Goal: Information Seeking & Learning: Check status

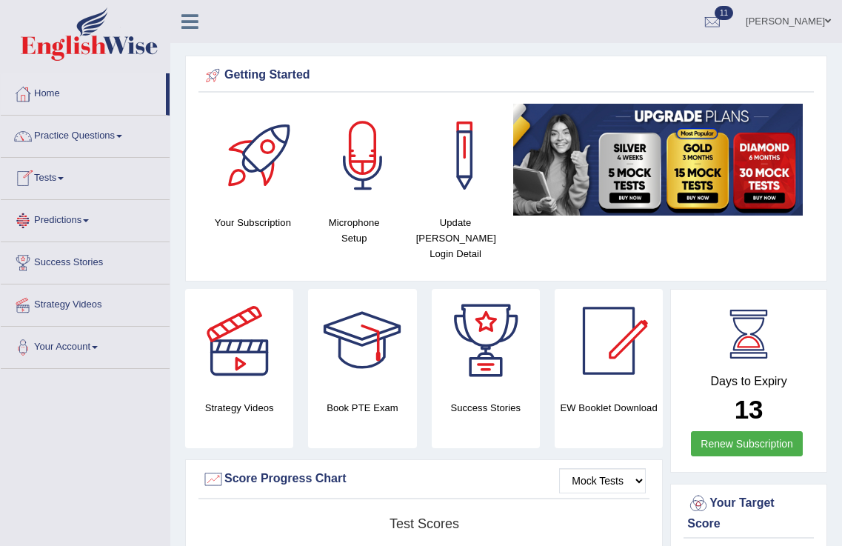
click at [64, 164] on link "Tests" at bounding box center [85, 176] width 169 height 37
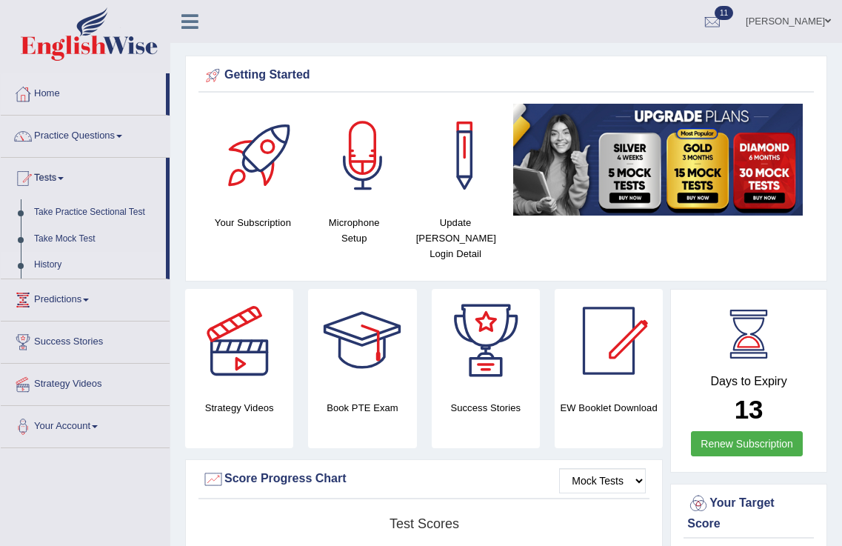
click at [63, 263] on link "History" at bounding box center [96, 265] width 139 height 27
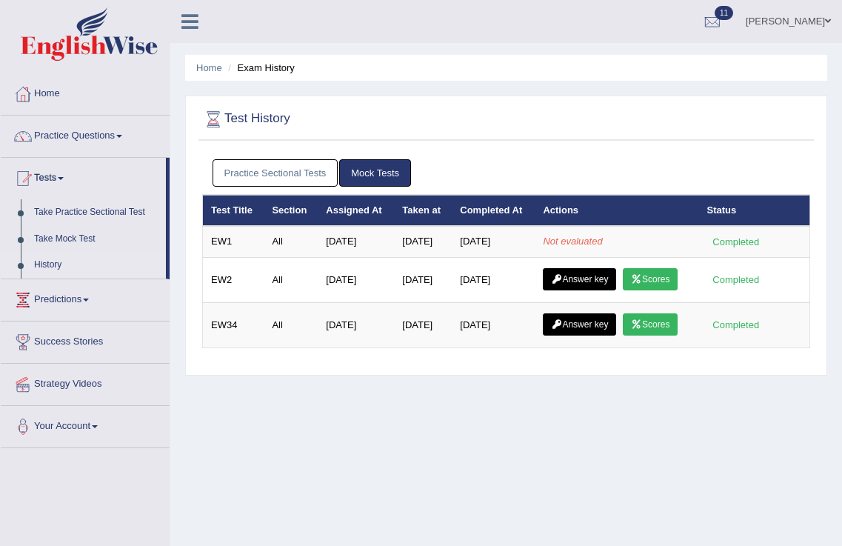
click at [100, 128] on link "Practice Questions" at bounding box center [85, 134] width 169 height 37
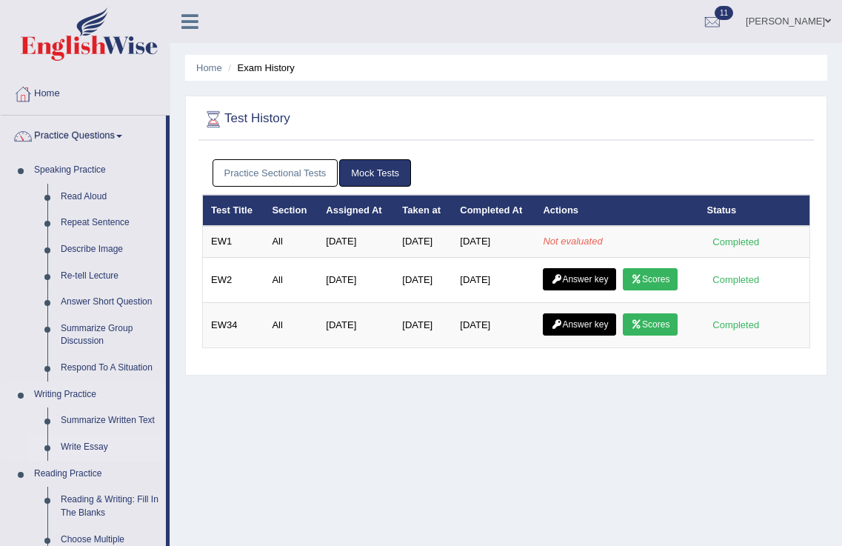
click at [97, 450] on link "Write Essay" at bounding box center [110, 447] width 112 height 27
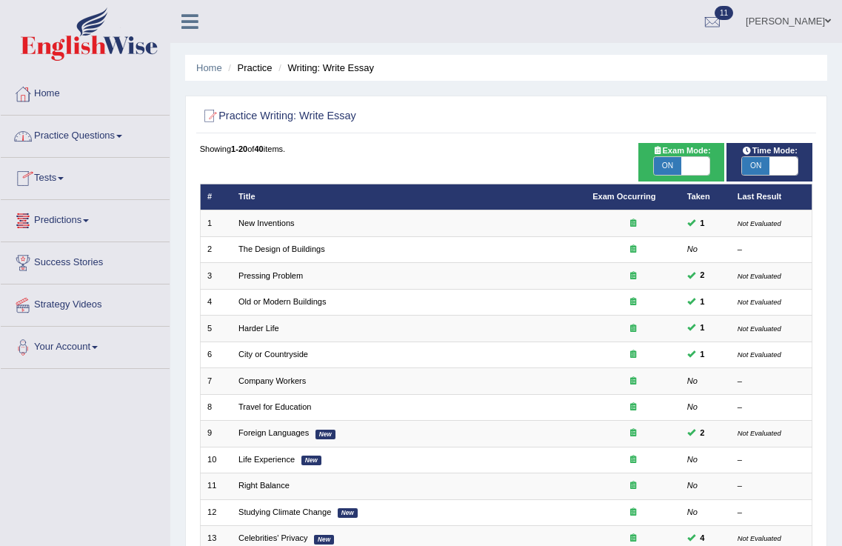
click at [105, 130] on link "Practice Questions" at bounding box center [85, 134] width 169 height 37
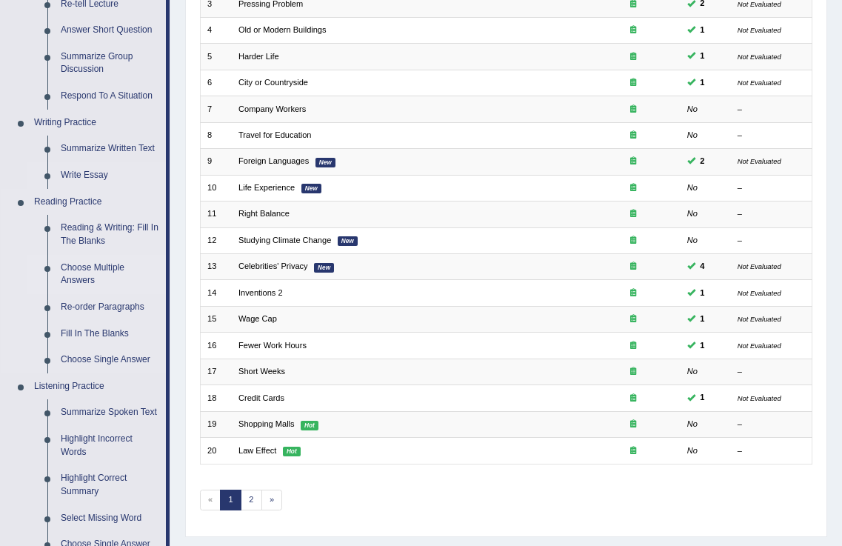
scroll to position [543, 0]
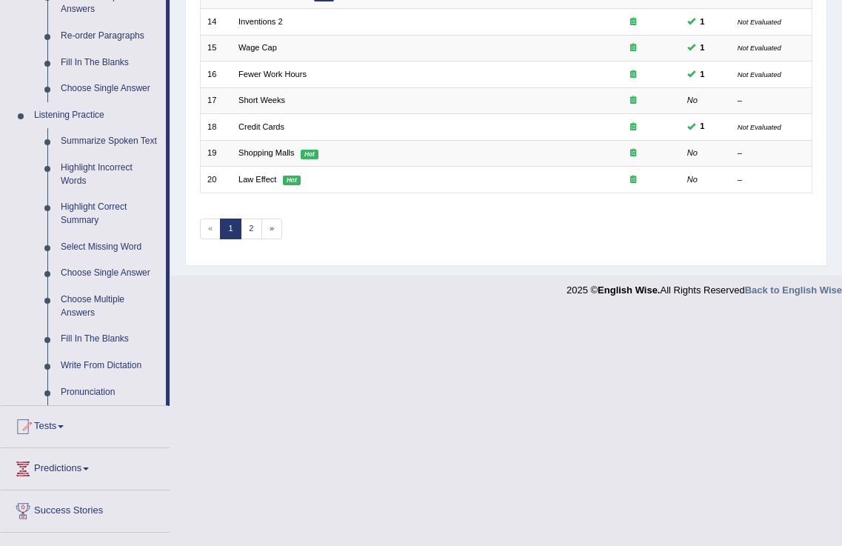
click at [61, 428] on link "Tests" at bounding box center [85, 424] width 169 height 37
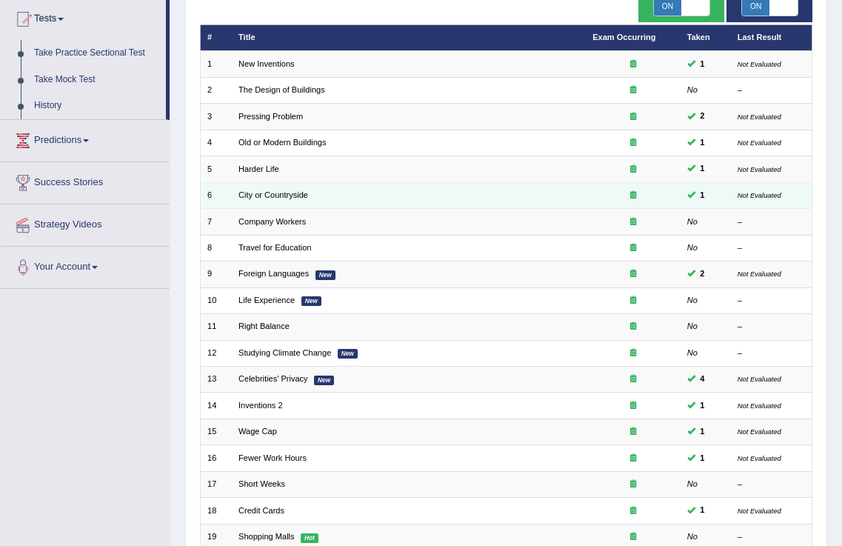
scroll to position [0, 0]
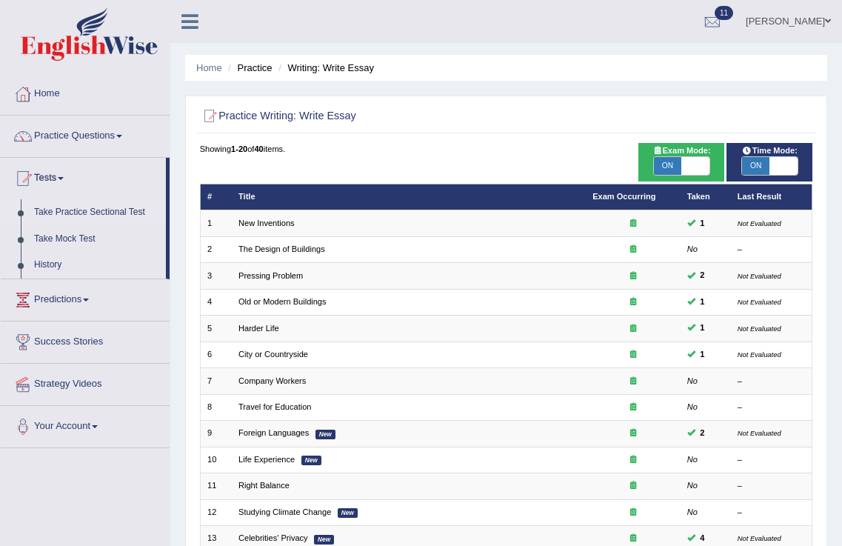
click at [102, 209] on link "Take Practice Sectional Test" at bounding box center [96, 212] width 139 height 27
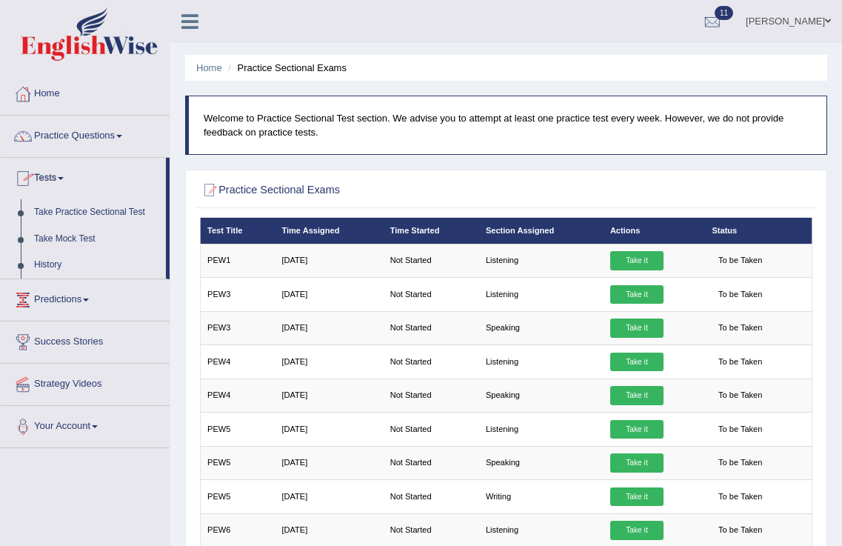
click at [112, 129] on link "Practice Questions" at bounding box center [85, 134] width 169 height 37
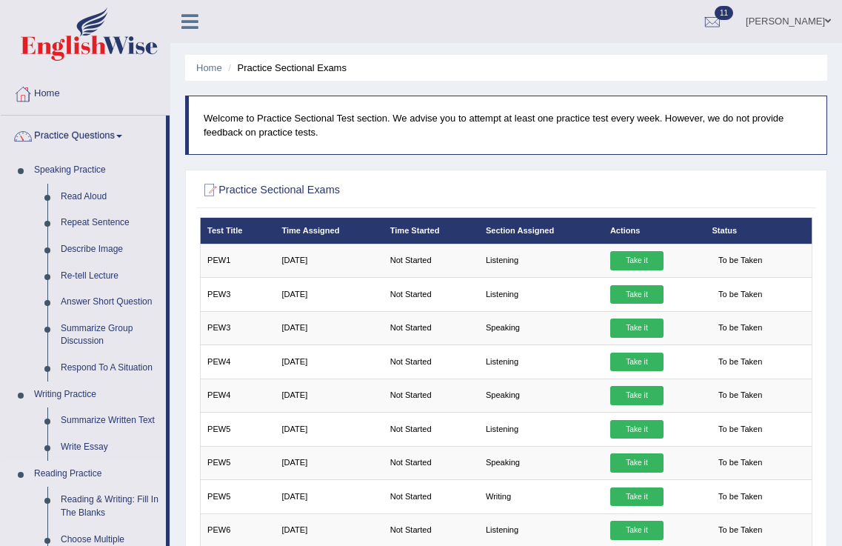
scroll to position [272, 0]
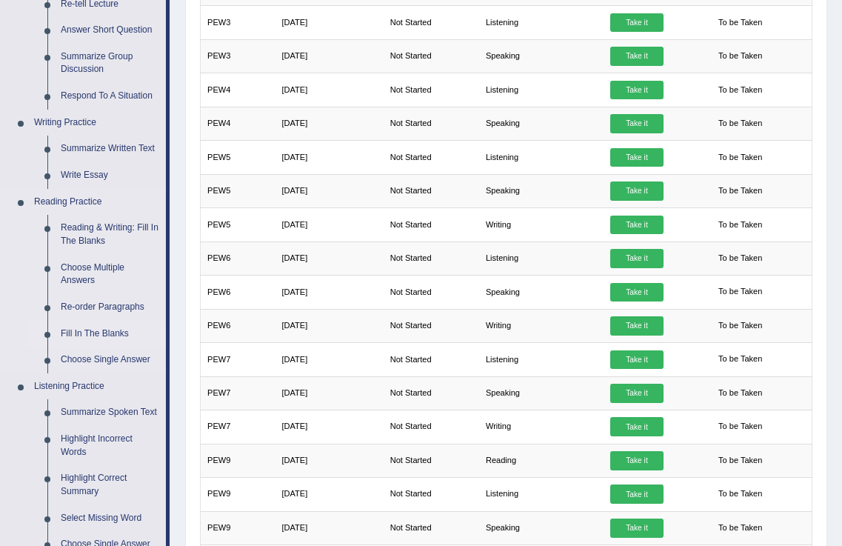
click at [88, 327] on link "Fill In The Blanks" at bounding box center [110, 334] width 112 height 27
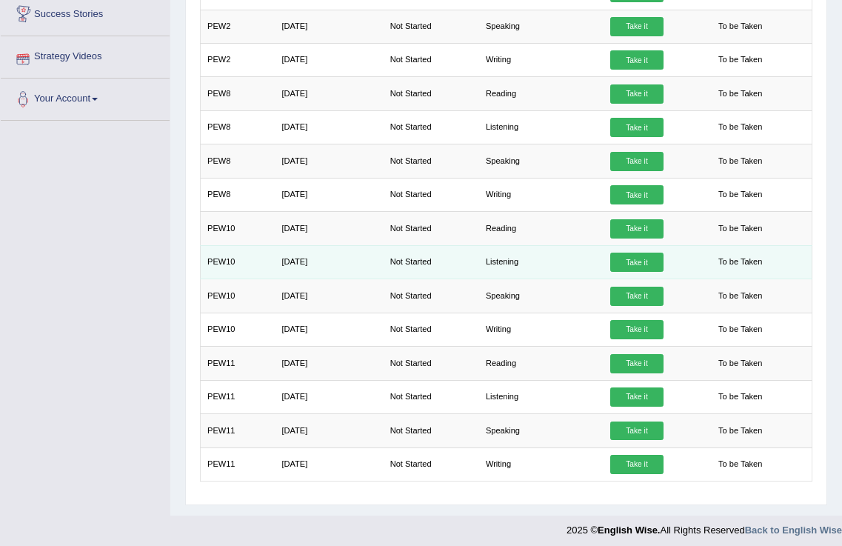
scroll to position [915, 0]
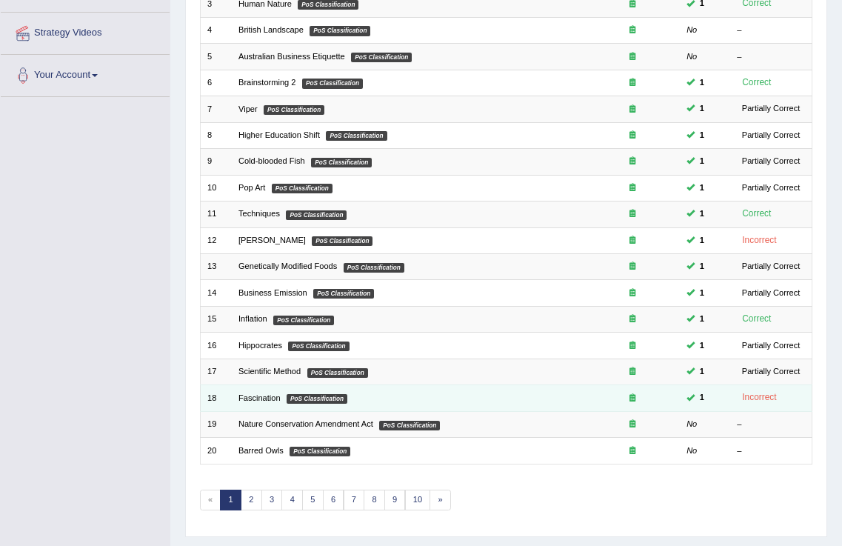
scroll to position [310, 0]
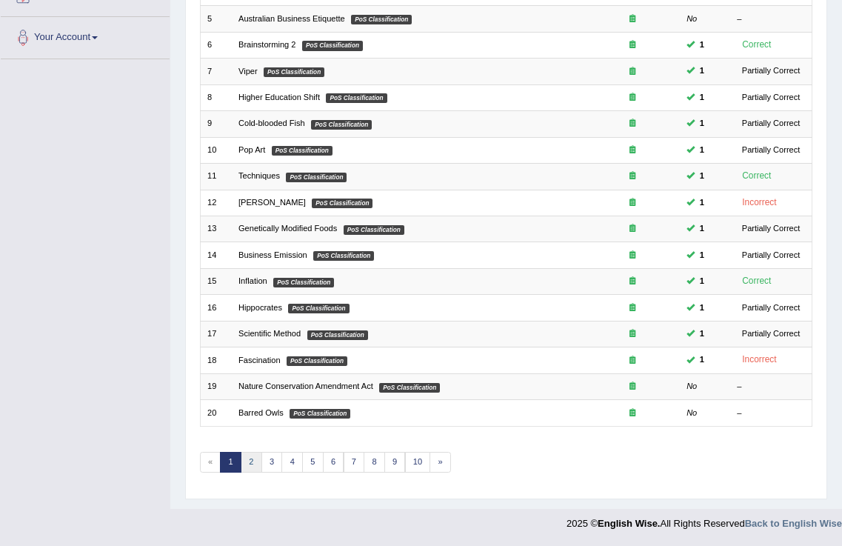
click at [260, 463] on link "2" at bounding box center [251, 462] width 21 height 21
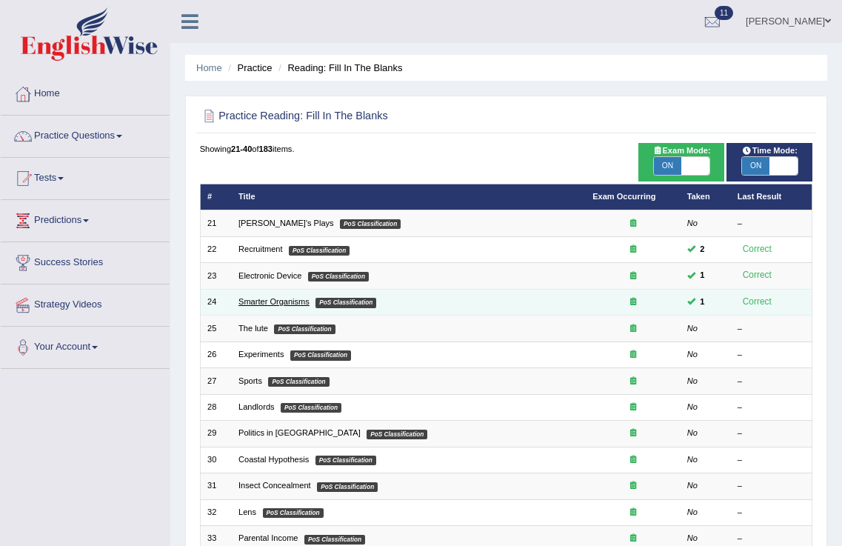
click at [253, 299] on link "Smarter Organisms" at bounding box center [274, 301] width 71 height 9
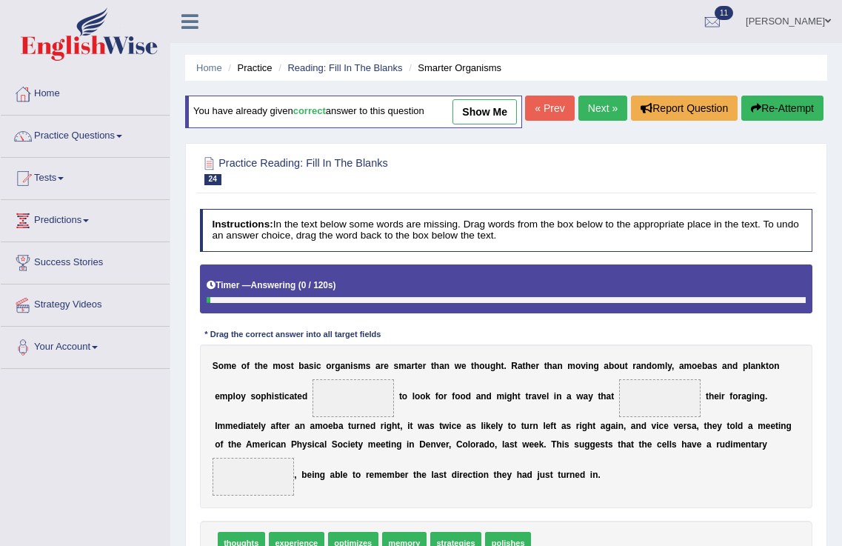
scroll to position [232, 0]
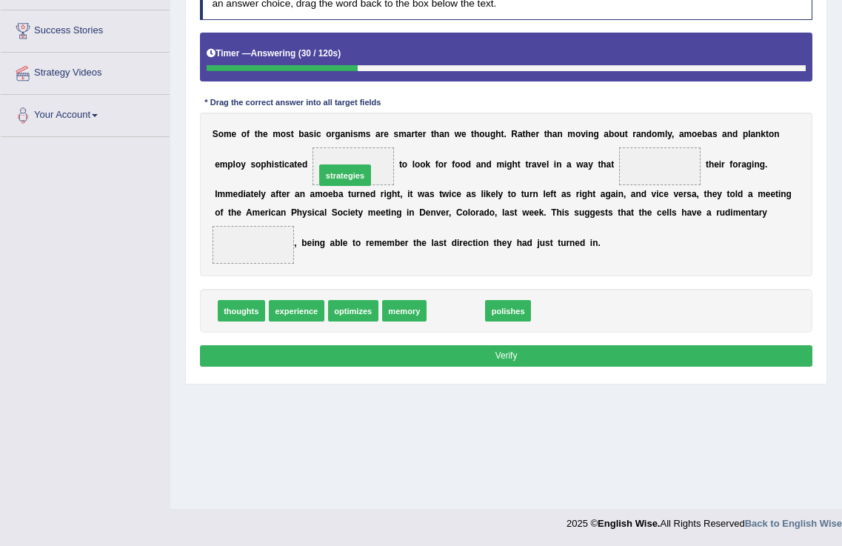
drag, startPoint x: 459, startPoint y: 339, endPoint x: 327, endPoint y: 179, distance: 207.8
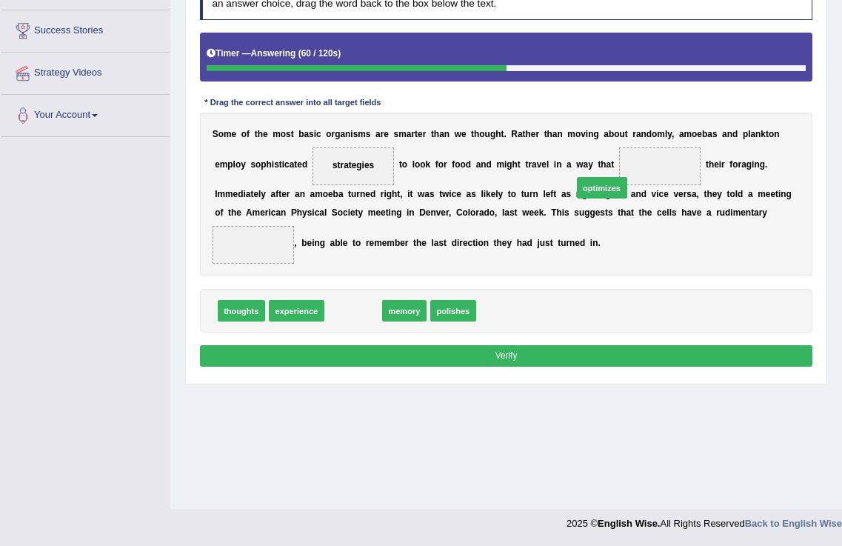
drag, startPoint x: 345, startPoint y: 344, endPoint x: 638, endPoint y: 199, distance: 326.7
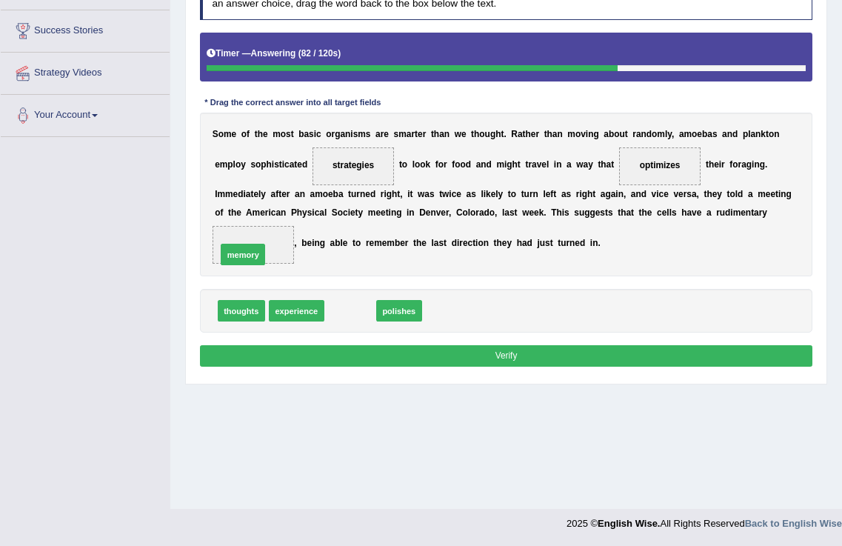
drag, startPoint x: 353, startPoint y: 344, endPoint x: 216, endPoint y: 279, distance: 151.5
click at [463, 367] on button "Verify" at bounding box center [506, 355] width 613 height 21
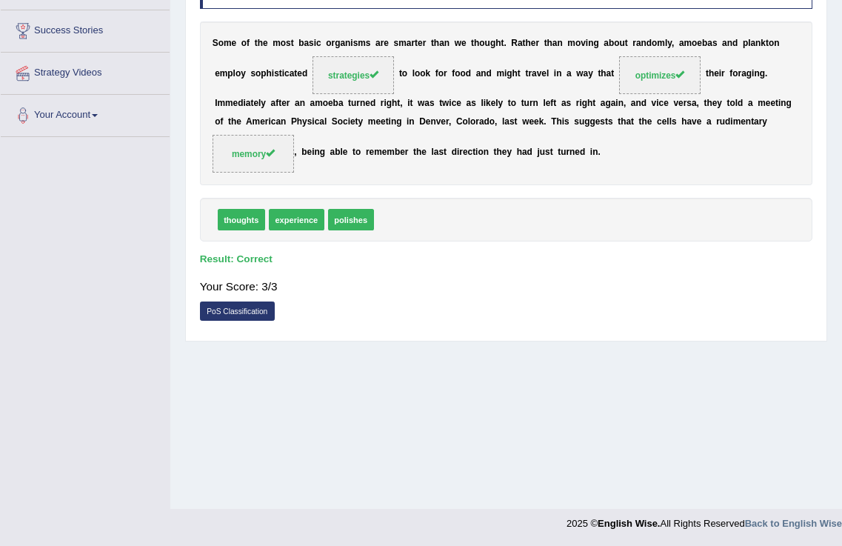
scroll to position [0, 0]
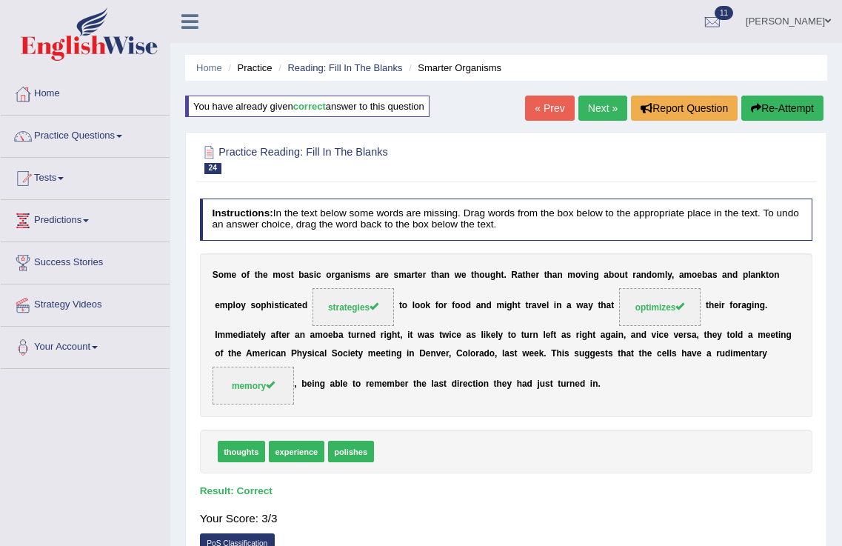
click at [600, 108] on link "Next »" at bounding box center [603, 108] width 49 height 25
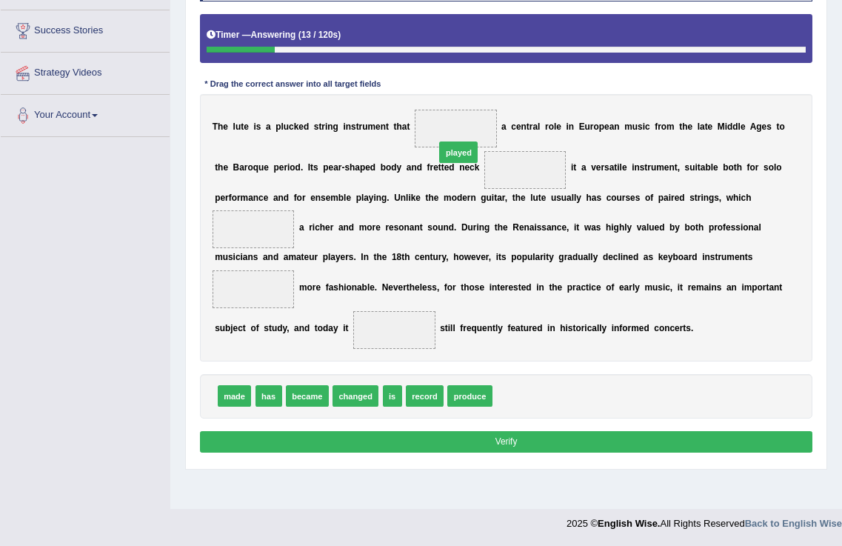
drag, startPoint x: 510, startPoint y: 395, endPoint x: 443, endPoint y: 108, distance: 294.4
drag, startPoint x: 230, startPoint y: 398, endPoint x: 495, endPoint y: 162, distance: 355.3
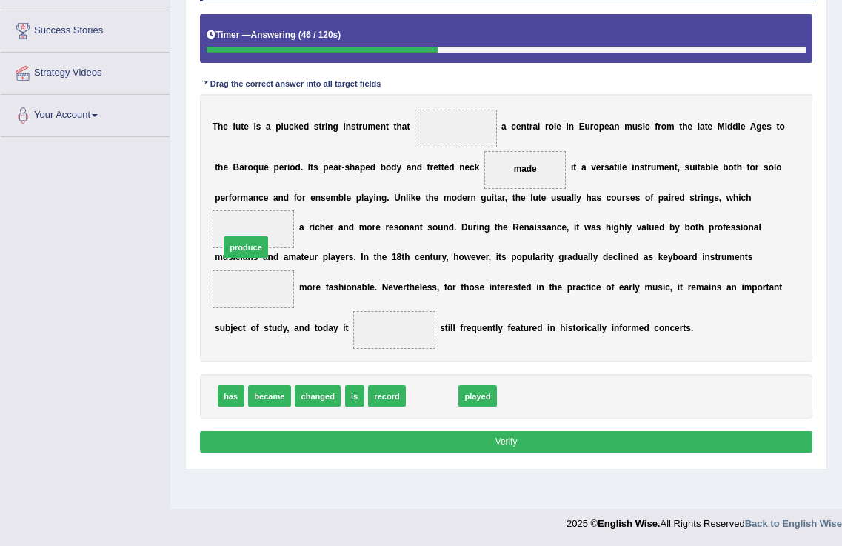
drag, startPoint x: 433, startPoint y: 398, endPoint x: 213, endPoint y: 222, distance: 280.9
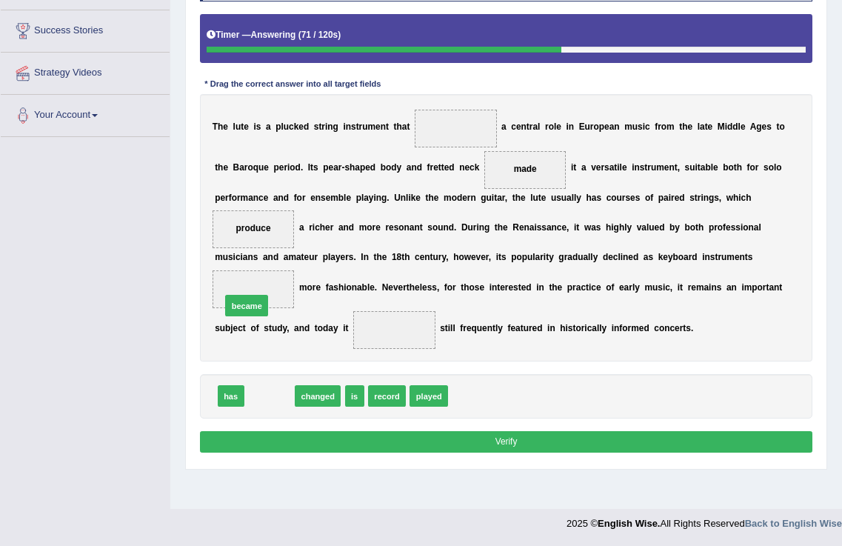
drag, startPoint x: 267, startPoint y: 394, endPoint x: 241, endPoint y: 287, distance: 110.0
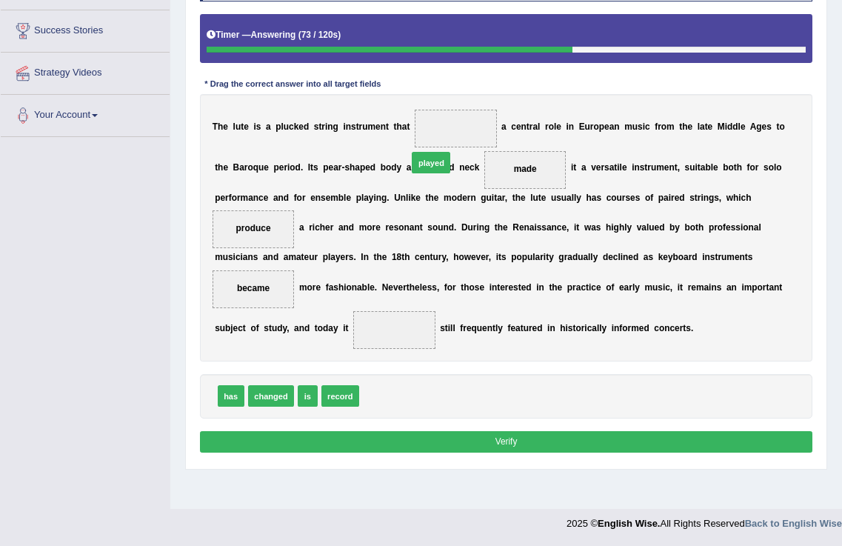
drag, startPoint x: 384, startPoint y: 398, endPoint x: 442, endPoint y: 124, distance: 280.1
drag, startPoint x: 302, startPoint y: 403, endPoint x: 402, endPoint y: 322, distance: 128.0
click at [502, 442] on button "Verify" at bounding box center [506, 441] width 613 height 21
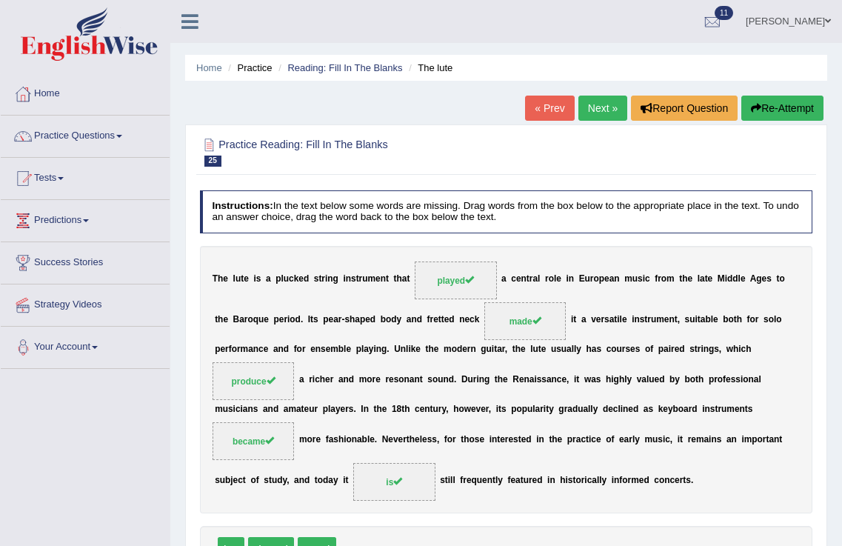
click at [616, 110] on link "Next »" at bounding box center [603, 108] width 49 height 25
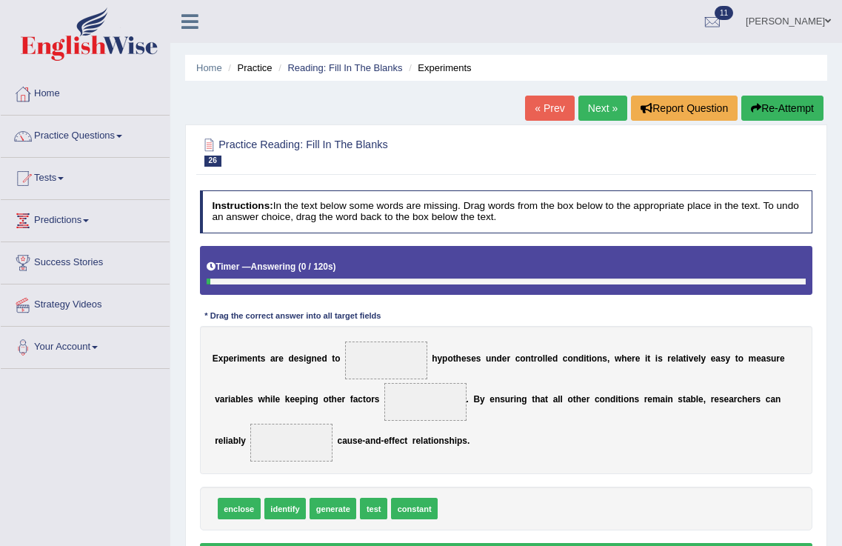
scroll to position [232, 0]
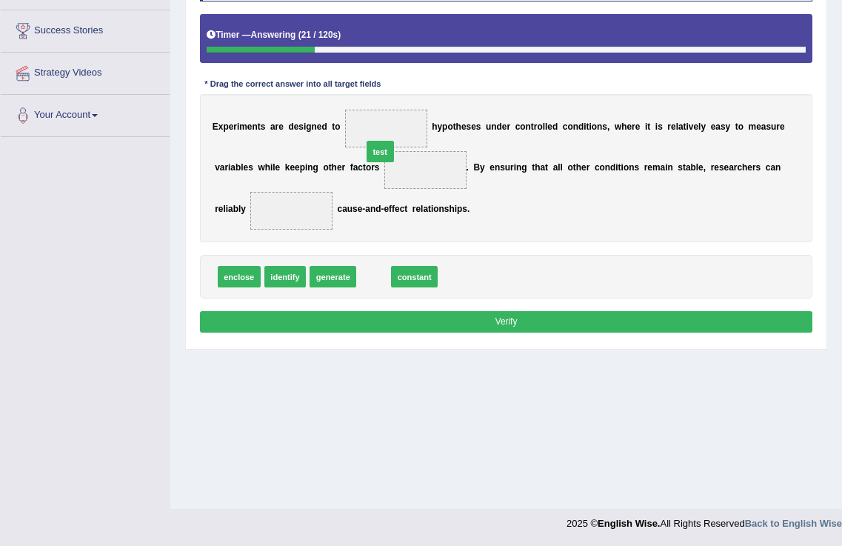
drag, startPoint x: 366, startPoint y: 275, endPoint x: 373, endPoint y: 127, distance: 147.6
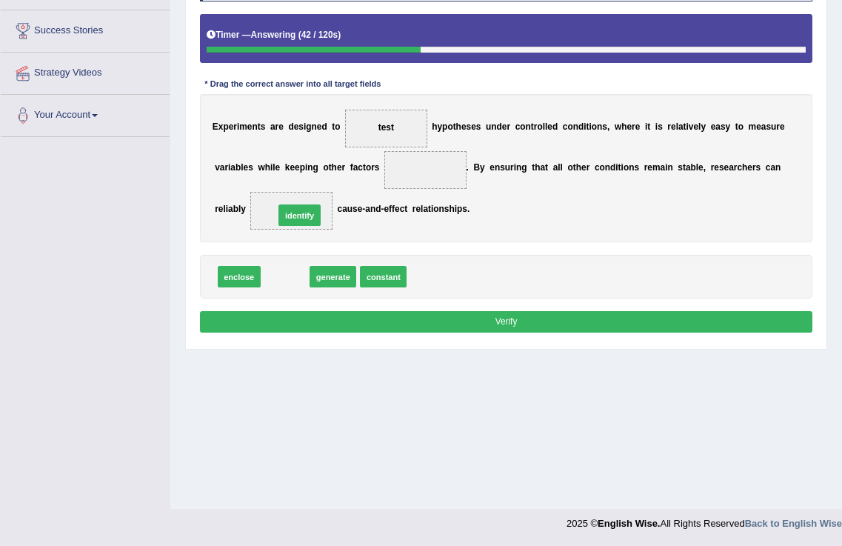
drag, startPoint x: 286, startPoint y: 279, endPoint x: 303, endPoint y: 205, distance: 75.3
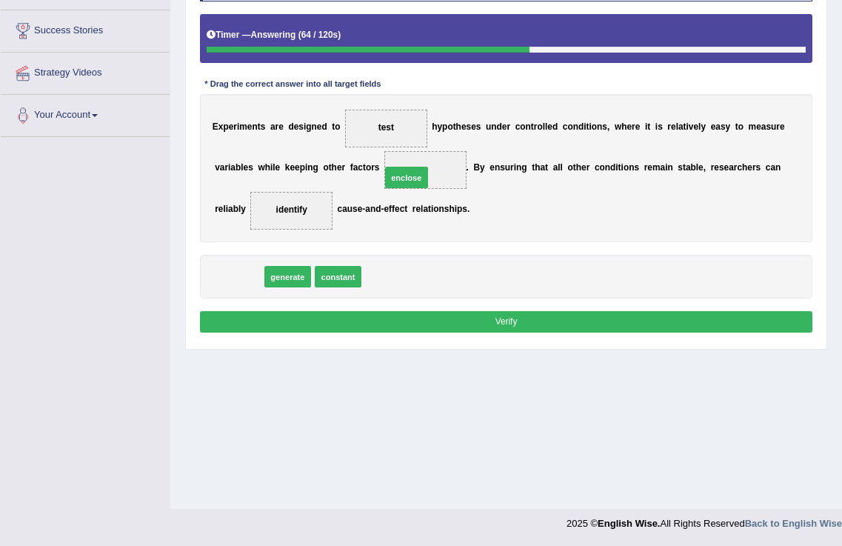
drag, startPoint x: 244, startPoint y: 279, endPoint x: 440, endPoint y: 162, distance: 228.6
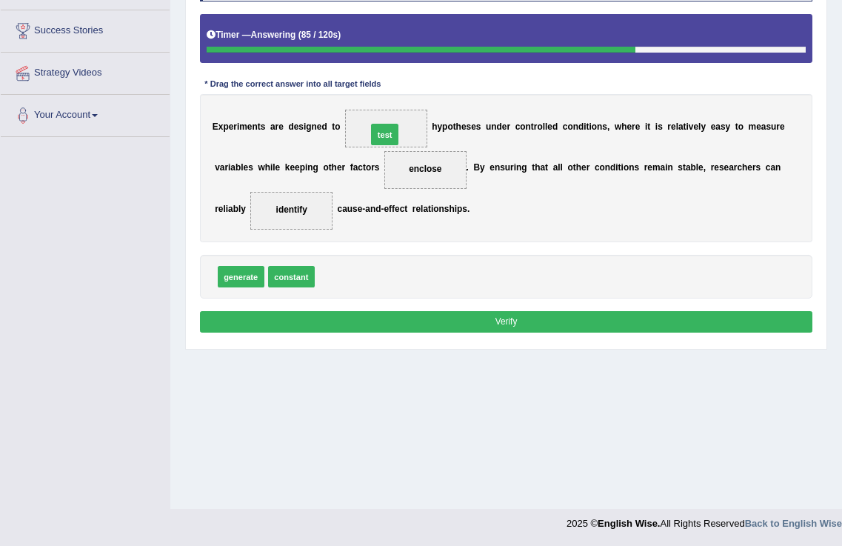
drag, startPoint x: 322, startPoint y: 279, endPoint x: 380, endPoint y: 113, distance: 176.0
click at [490, 320] on button "Verify" at bounding box center [506, 321] width 613 height 21
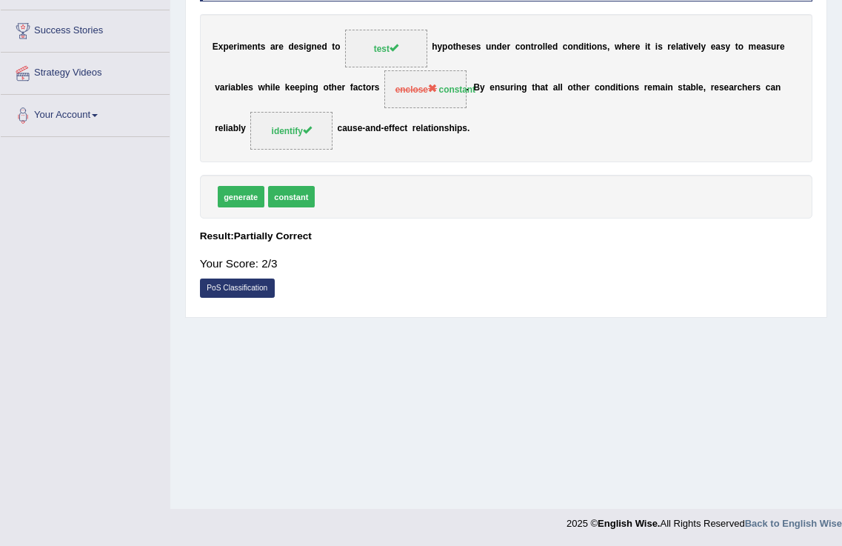
scroll to position [0, 0]
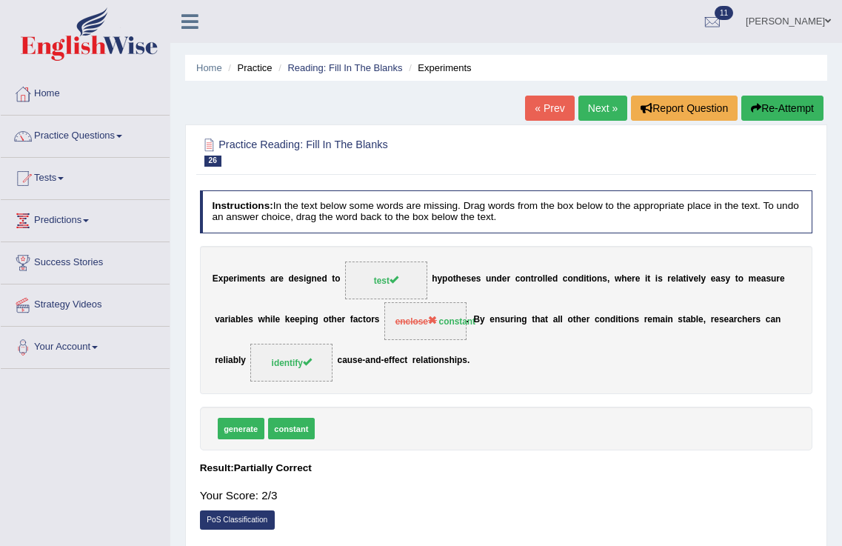
click at [597, 106] on link "Next »" at bounding box center [603, 108] width 49 height 25
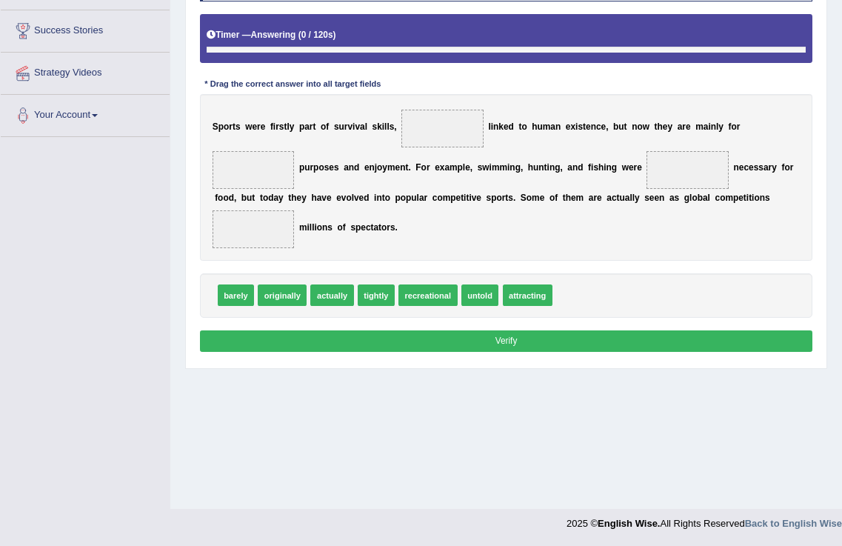
scroll to position [232, 0]
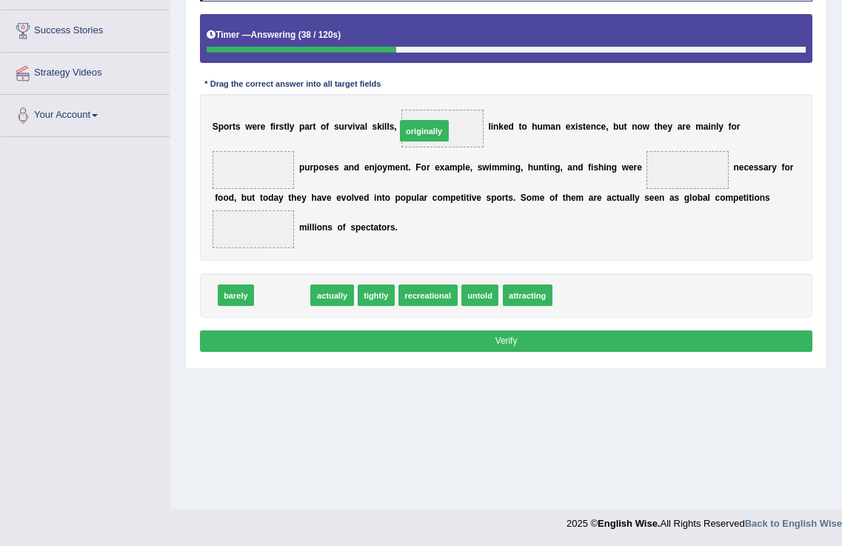
drag, startPoint x: 286, startPoint y: 301, endPoint x: 453, endPoint y: 107, distance: 255.9
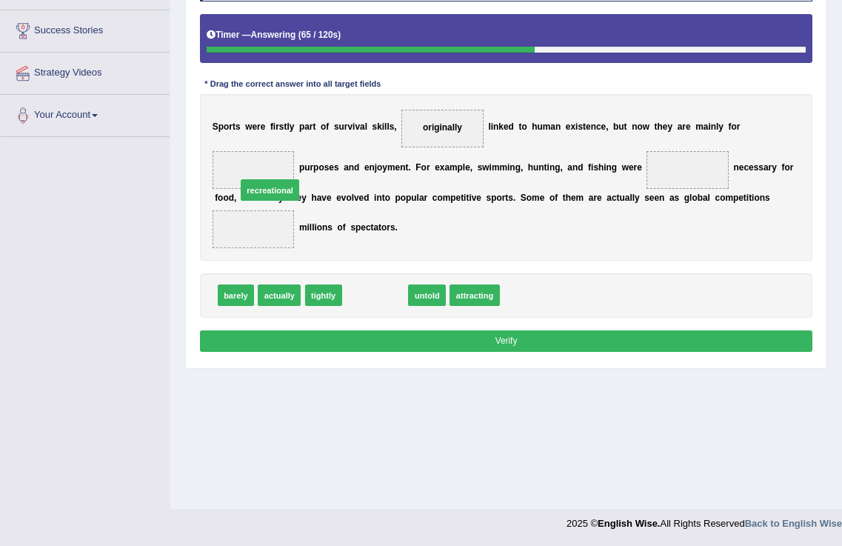
drag, startPoint x: 353, startPoint y: 297, endPoint x: 230, endPoint y: 173, distance: 175.0
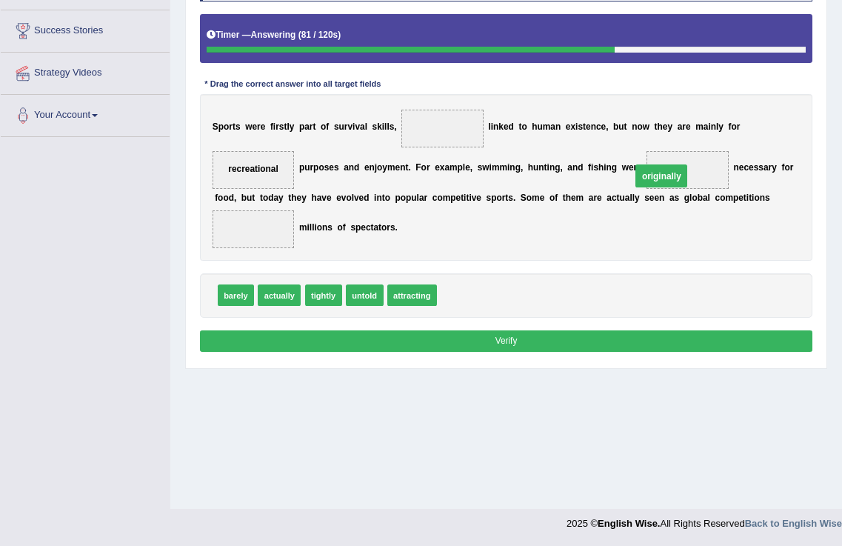
drag, startPoint x: 450, startPoint y: 123, endPoint x: 708, endPoint y: 180, distance: 264.1
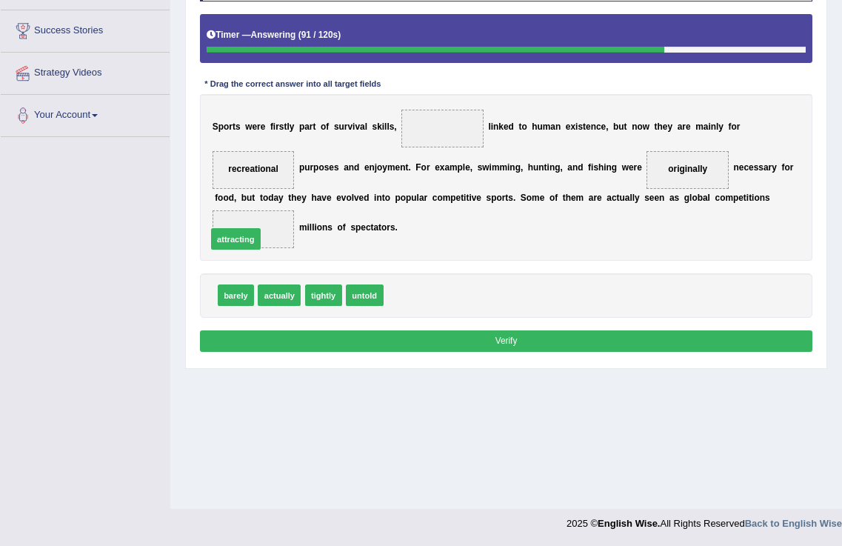
drag, startPoint x: 419, startPoint y: 296, endPoint x: 219, endPoint y: 228, distance: 212.0
drag, startPoint x: 227, startPoint y: 302, endPoint x: 434, endPoint y: 129, distance: 269.8
click at [521, 338] on button "Verify" at bounding box center [506, 340] width 613 height 21
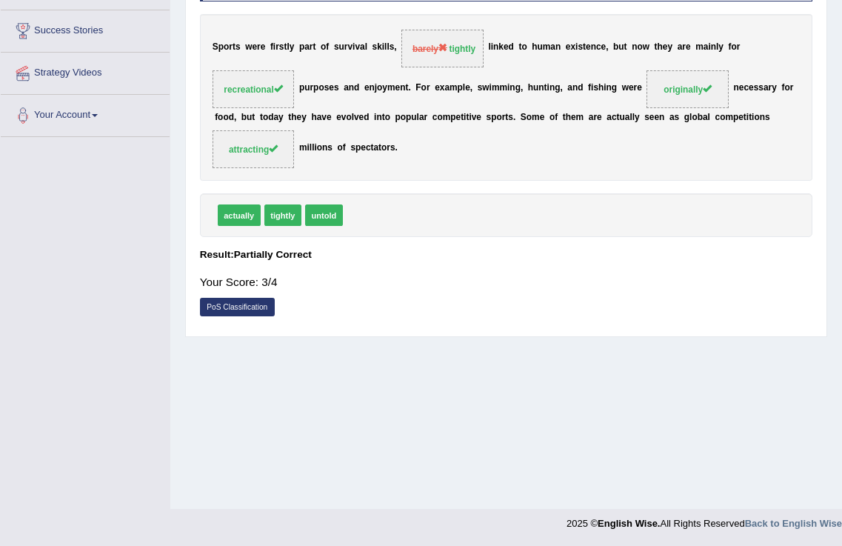
scroll to position [0, 0]
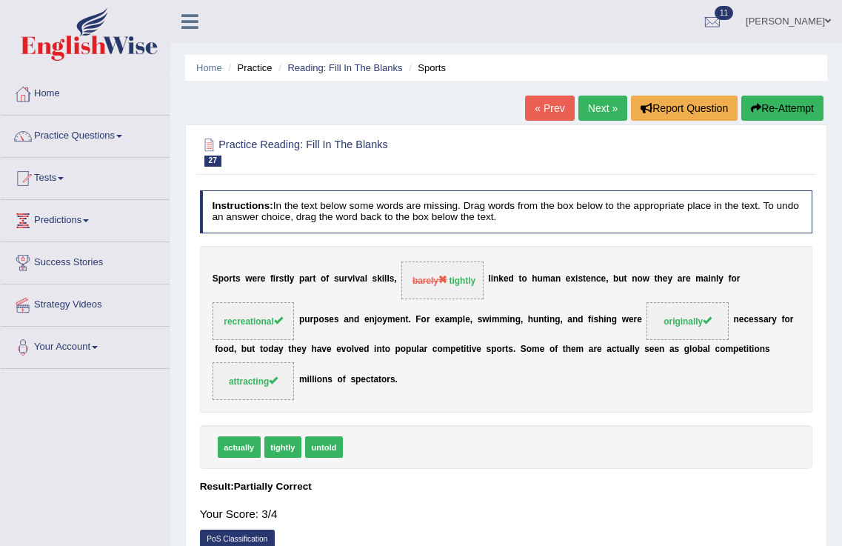
click at [610, 110] on link "Next »" at bounding box center [603, 108] width 49 height 25
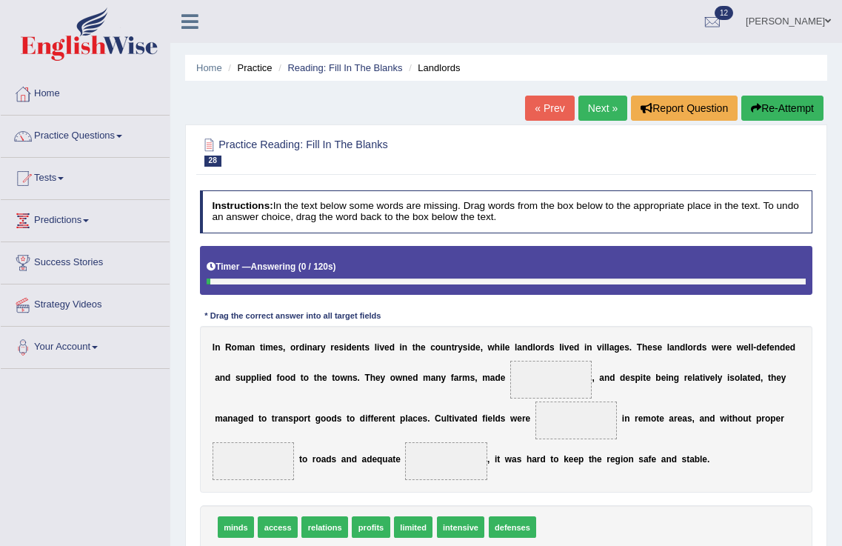
scroll to position [232, 0]
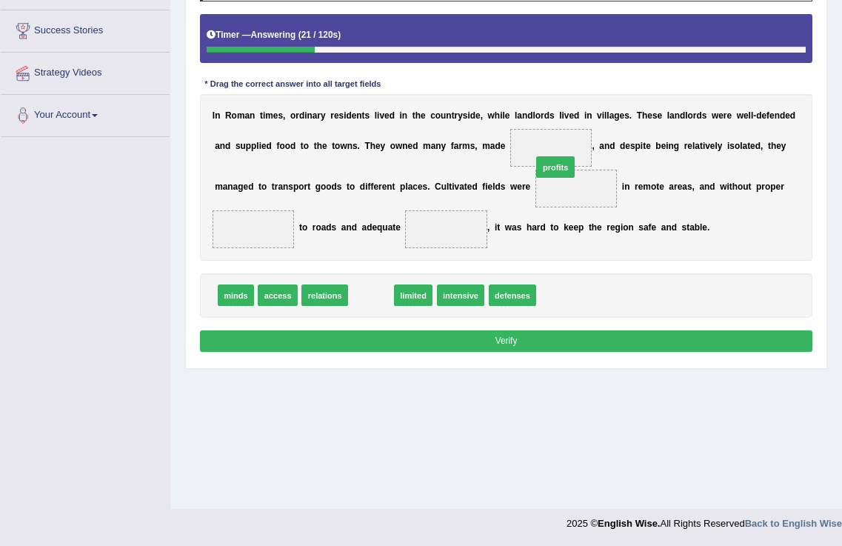
drag, startPoint x: 365, startPoint y: 296, endPoint x: 582, endPoint y: 145, distance: 264.5
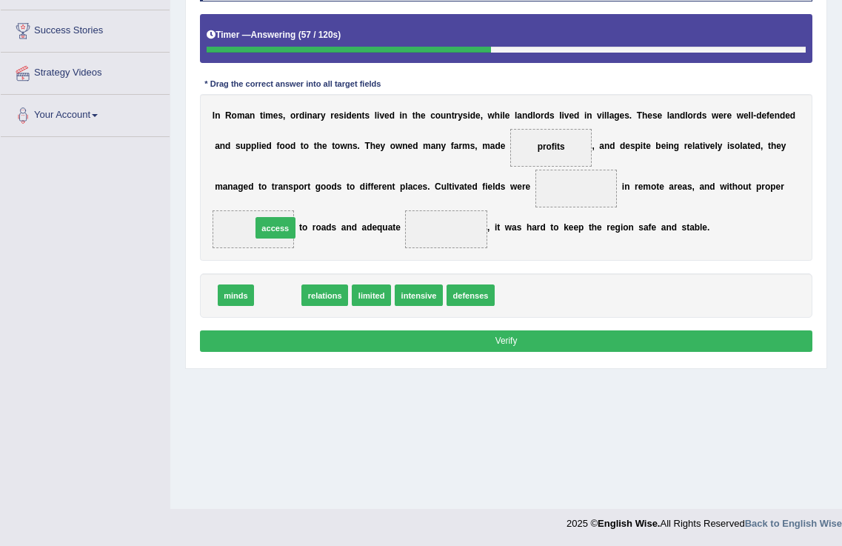
drag, startPoint x: 276, startPoint y: 299, endPoint x: 273, endPoint y: 219, distance: 79.3
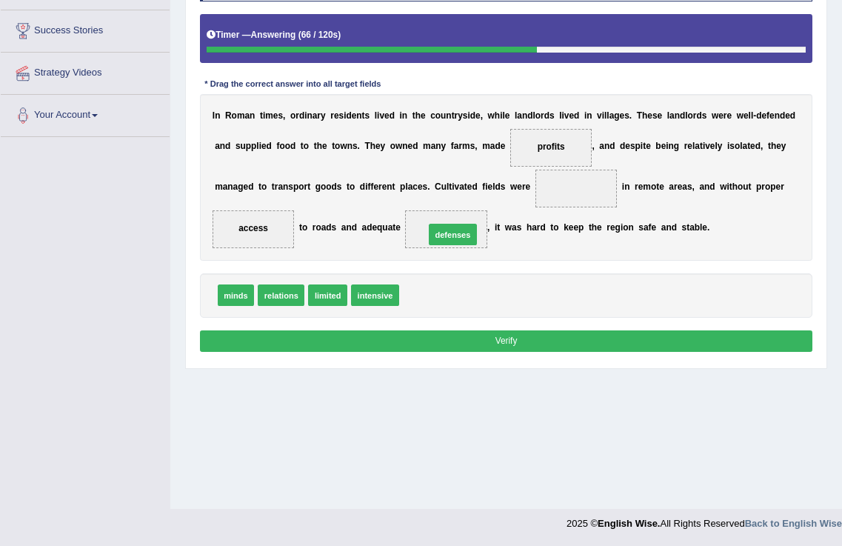
drag, startPoint x: 419, startPoint y: 296, endPoint x: 450, endPoint y: 224, distance: 78.0
drag, startPoint x: 333, startPoint y: 296, endPoint x: 550, endPoint y: 182, distance: 244.9
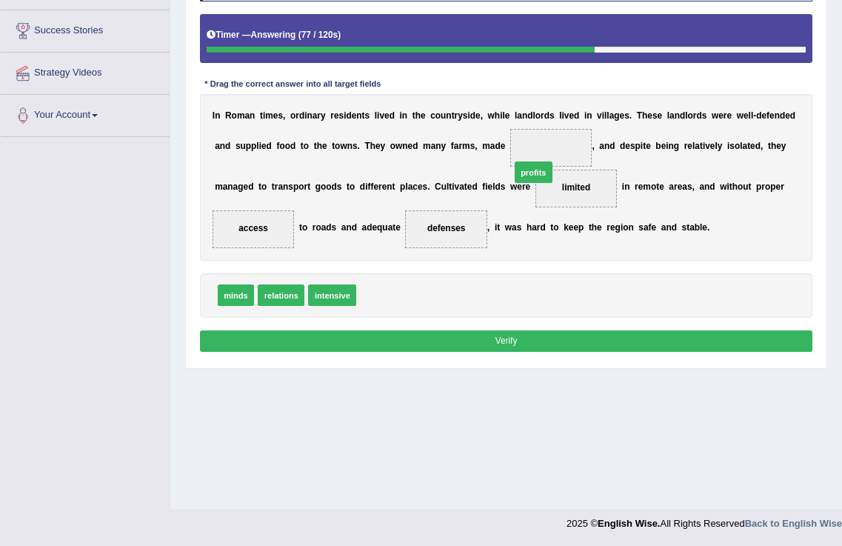
drag, startPoint x: 376, startPoint y: 294, endPoint x: 558, endPoint y: 149, distance: 232.5
click at [524, 333] on button "Verify" at bounding box center [506, 340] width 613 height 21
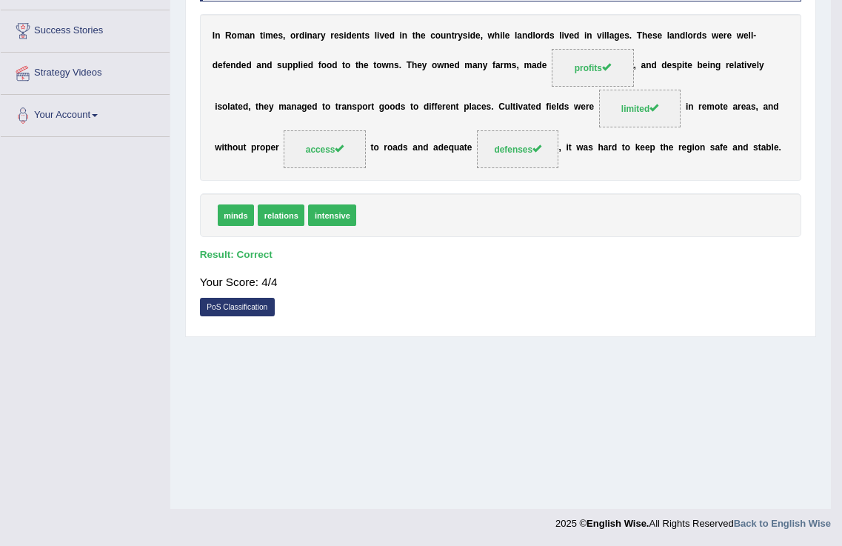
scroll to position [0, 0]
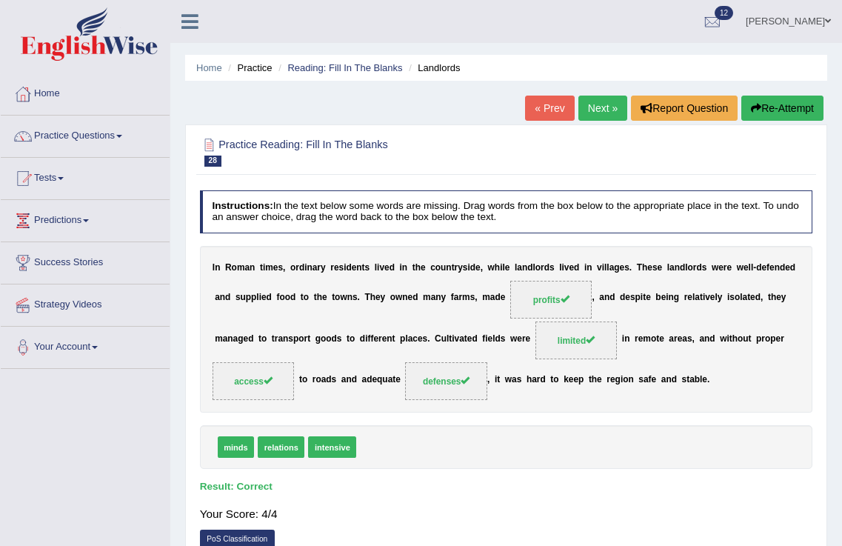
click at [590, 98] on link "Next »" at bounding box center [603, 108] width 49 height 25
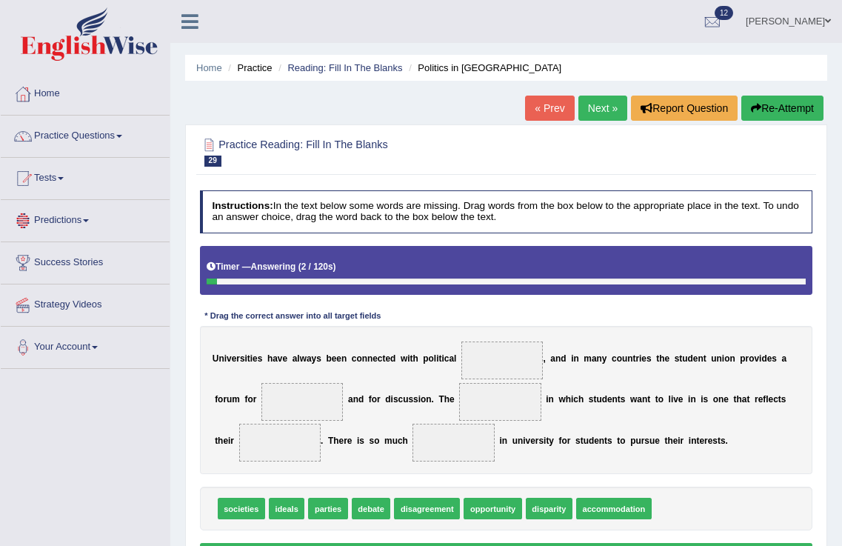
scroll to position [232, 0]
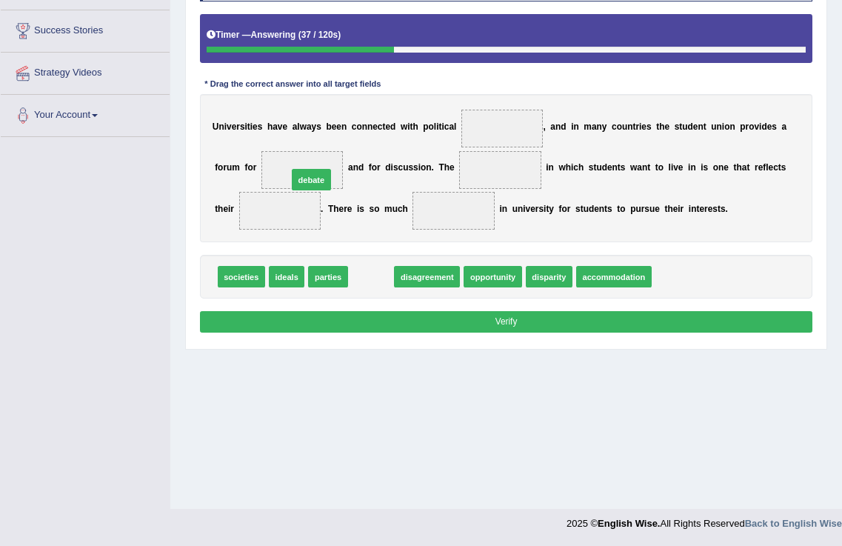
drag, startPoint x: 371, startPoint y: 279, endPoint x: 301, endPoint y: 165, distance: 134.1
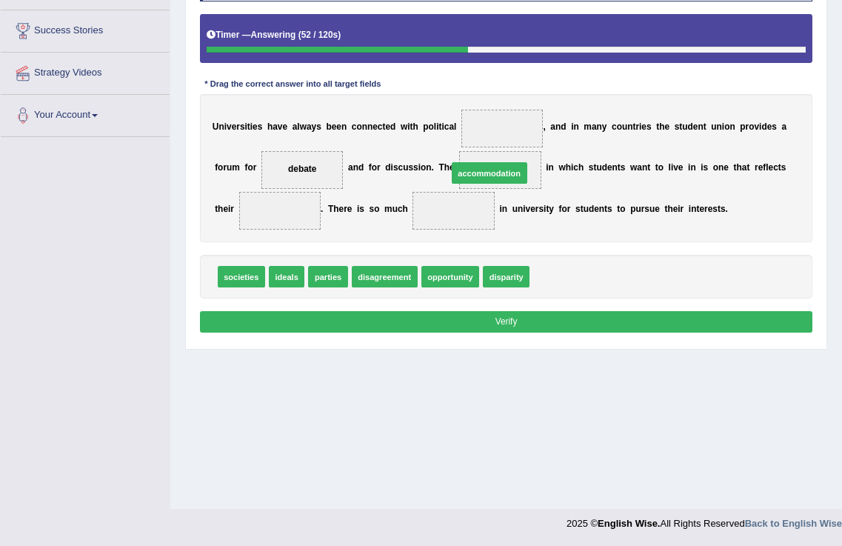
drag, startPoint x: 555, startPoint y: 275, endPoint x: 459, endPoint y: 153, distance: 155.6
drag, startPoint x: 287, startPoint y: 281, endPoint x: 287, endPoint y: 211, distance: 69.6
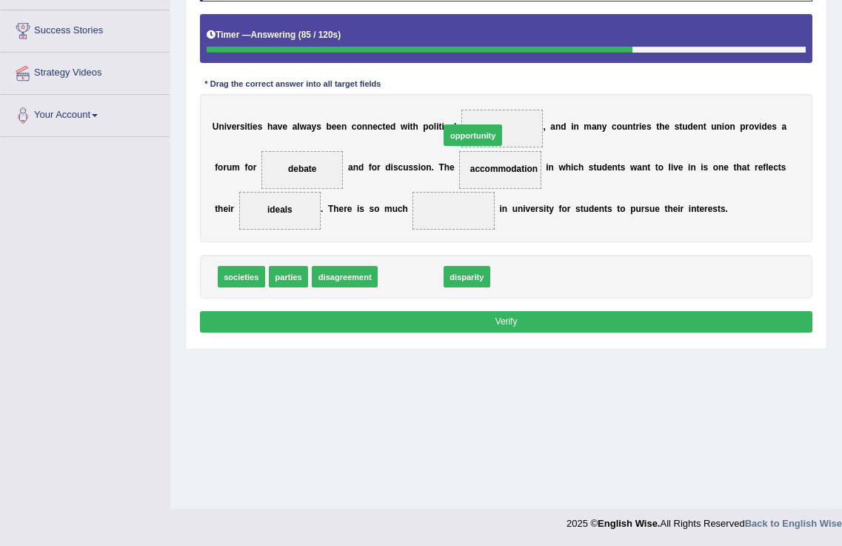
drag, startPoint x: 405, startPoint y: 274, endPoint x: 478, endPoint y: 107, distance: 182.1
drag, startPoint x: 391, startPoint y: 272, endPoint x: 435, endPoint y: 190, distance: 92.5
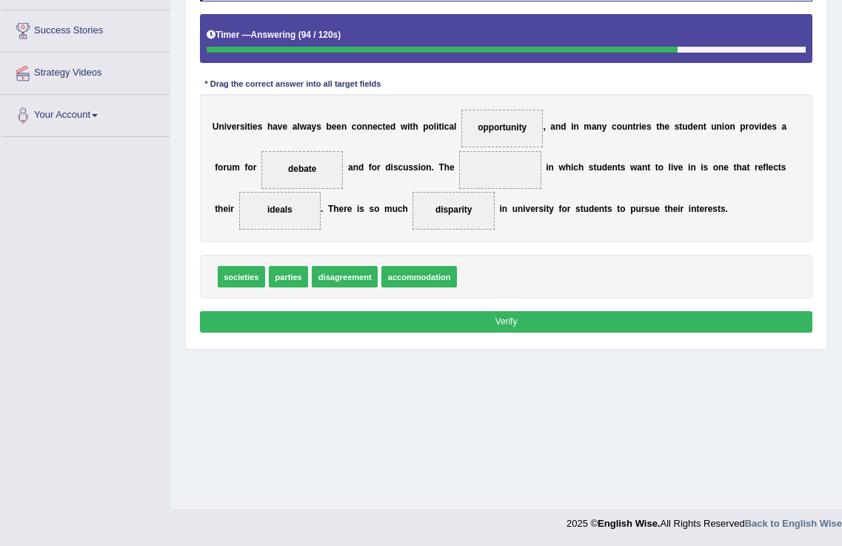
click at [499, 319] on button "Verify" at bounding box center [506, 321] width 613 height 21
drag, startPoint x: 415, startPoint y: 275, endPoint x: 479, endPoint y: 164, distance: 128.1
click at [456, 322] on button "Verify" at bounding box center [506, 321] width 613 height 21
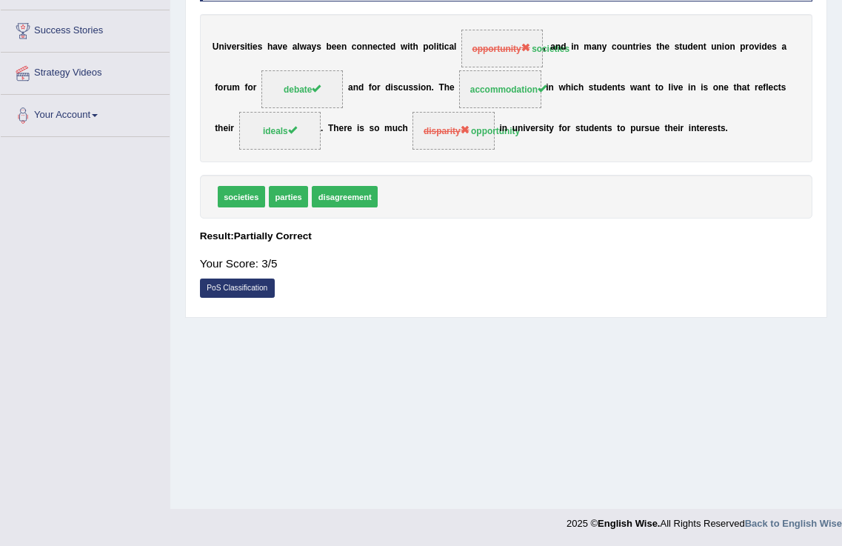
scroll to position [0, 0]
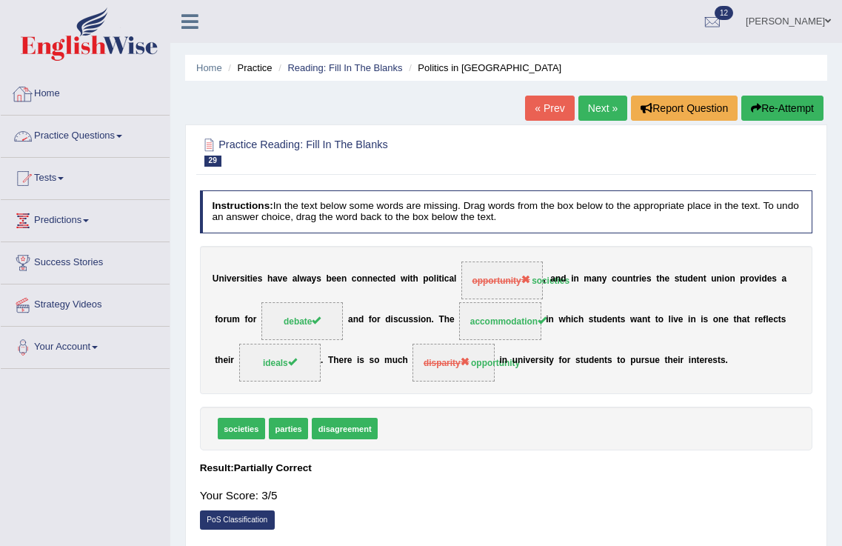
click at [108, 131] on link "Practice Questions" at bounding box center [85, 134] width 169 height 37
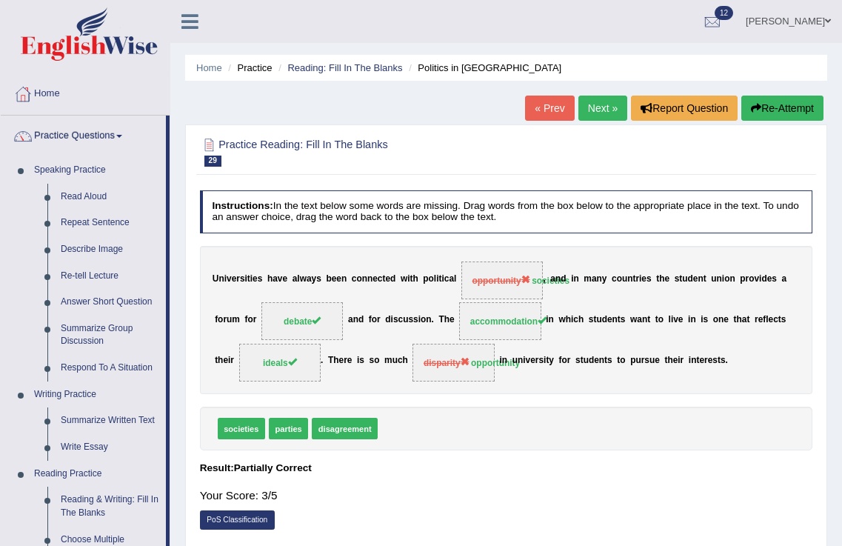
scroll to position [615, 0]
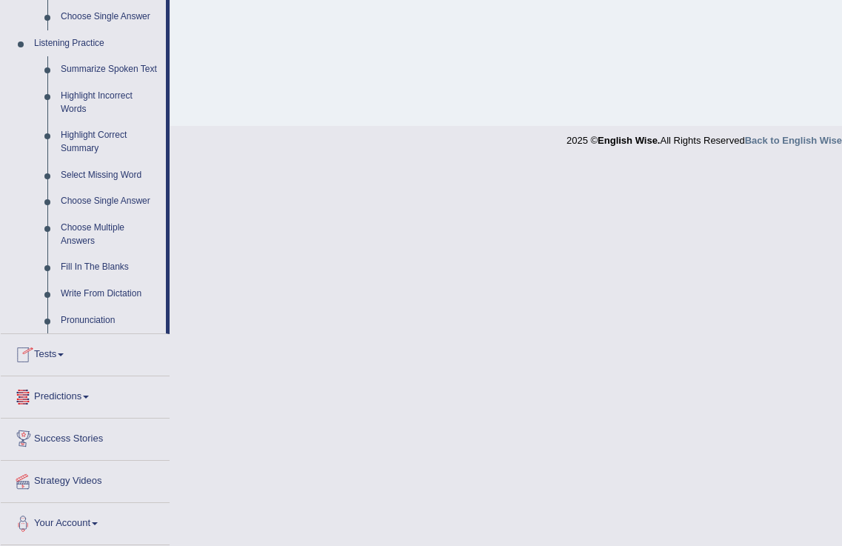
click at [67, 349] on link "Tests" at bounding box center [85, 352] width 169 height 37
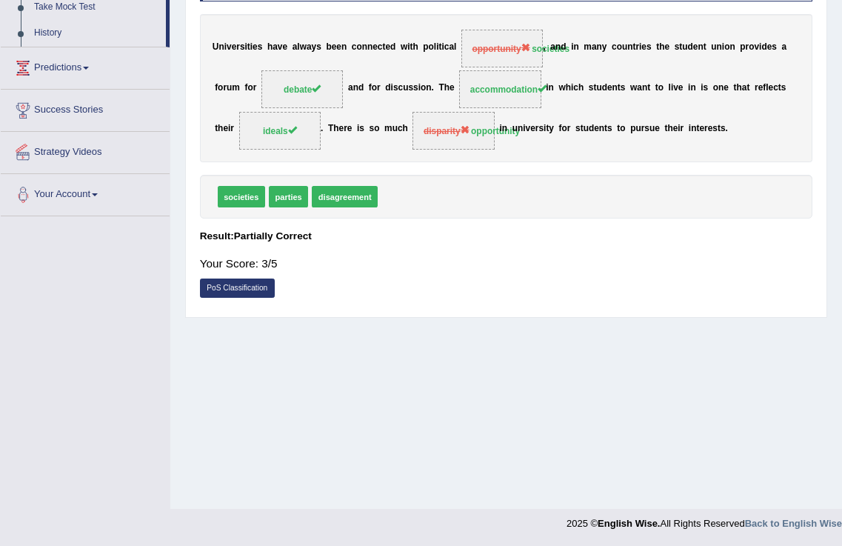
scroll to position [0, 0]
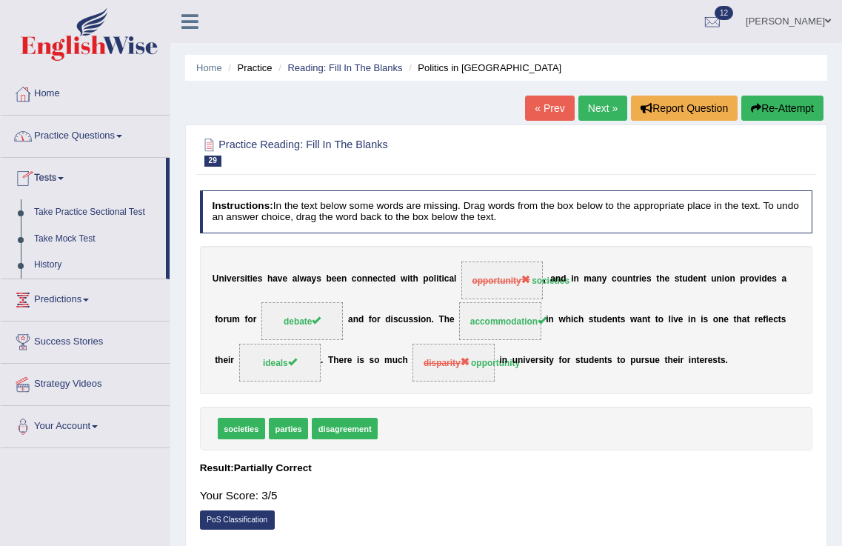
click at [58, 176] on link "Tests" at bounding box center [83, 176] width 165 height 37
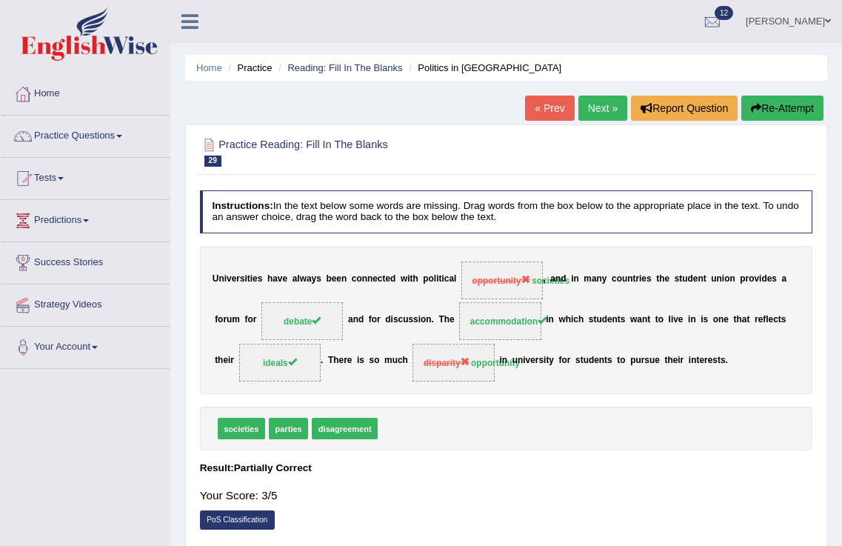
click at [58, 176] on link "Tests" at bounding box center [85, 176] width 169 height 37
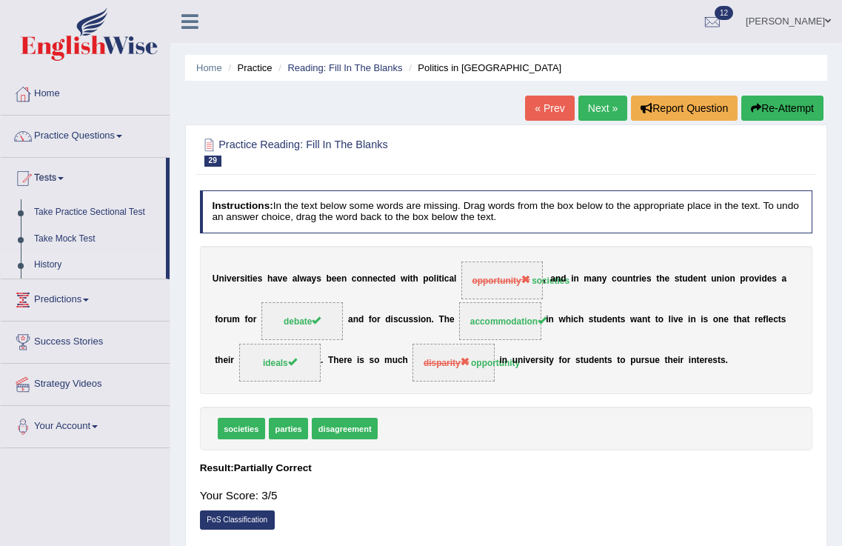
click at [40, 266] on link "History" at bounding box center [96, 265] width 139 height 27
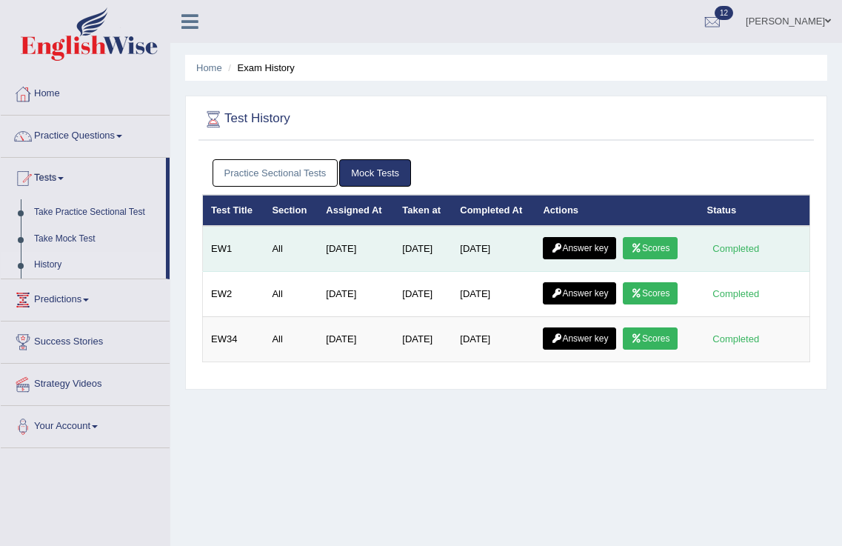
click at [670, 246] on link "Scores" at bounding box center [650, 248] width 55 height 22
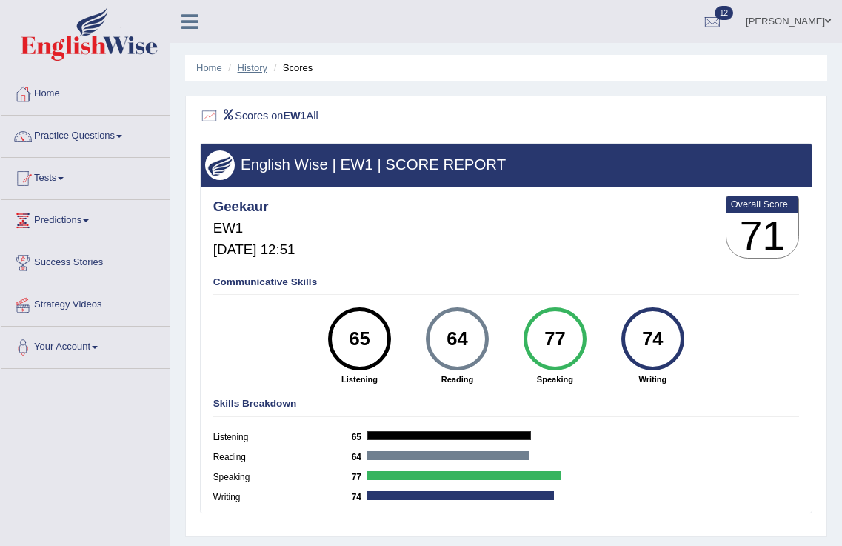
click at [254, 65] on link "History" at bounding box center [253, 67] width 30 height 11
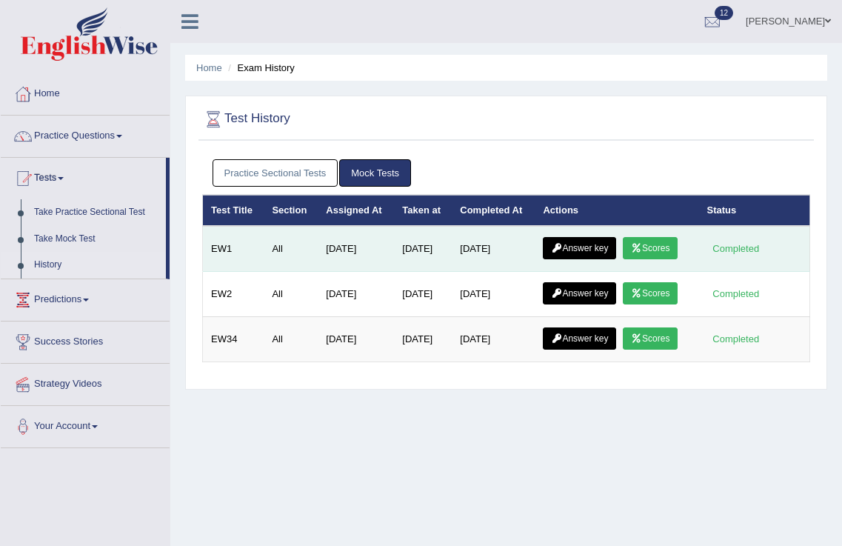
click at [562, 250] on icon at bounding box center [556, 248] width 11 height 9
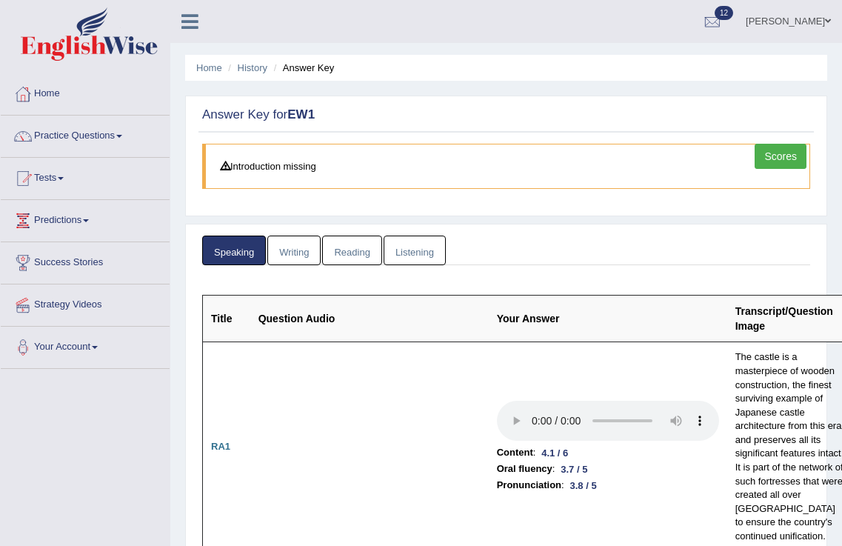
click at [304, 253] on link "Writing" at bounding box center [293, 251] width 53 height 30
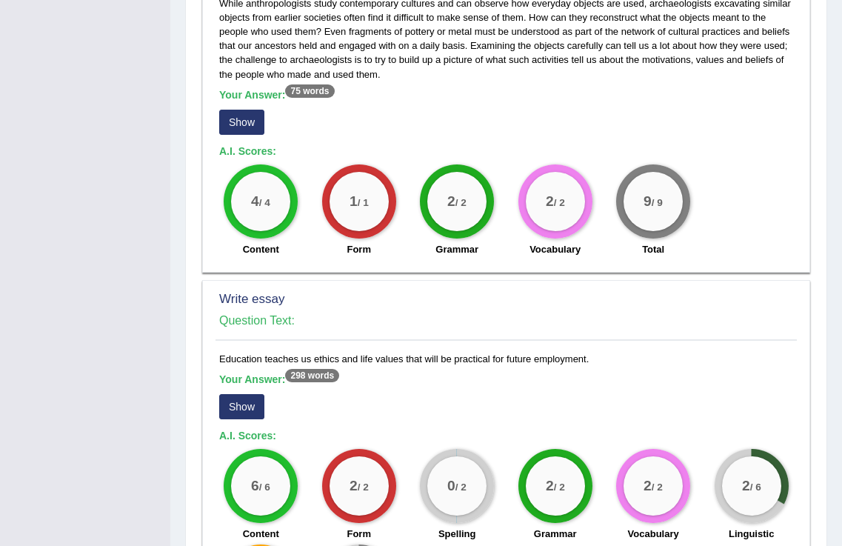
scroll to position [1262, 0]
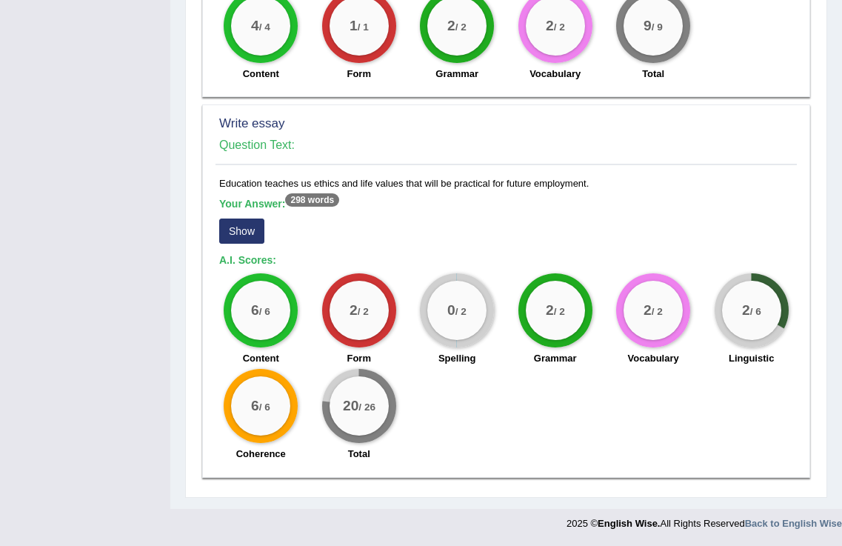
click at [233, 236] on button "Show" at bounding box center [241, 231] width 45 height 25
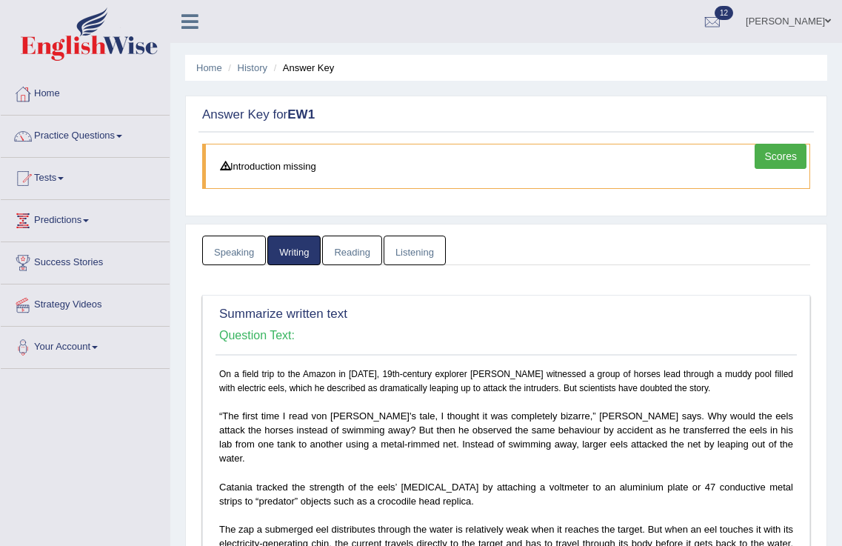
scroll to position [272, 0]
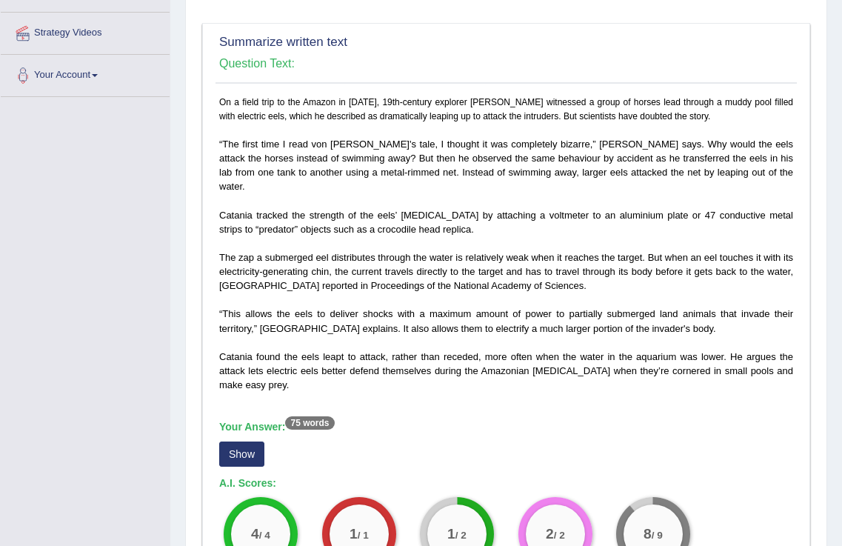
click at [227, 448] on button "Show" at bounding box center [241, 454] width 45 height 25
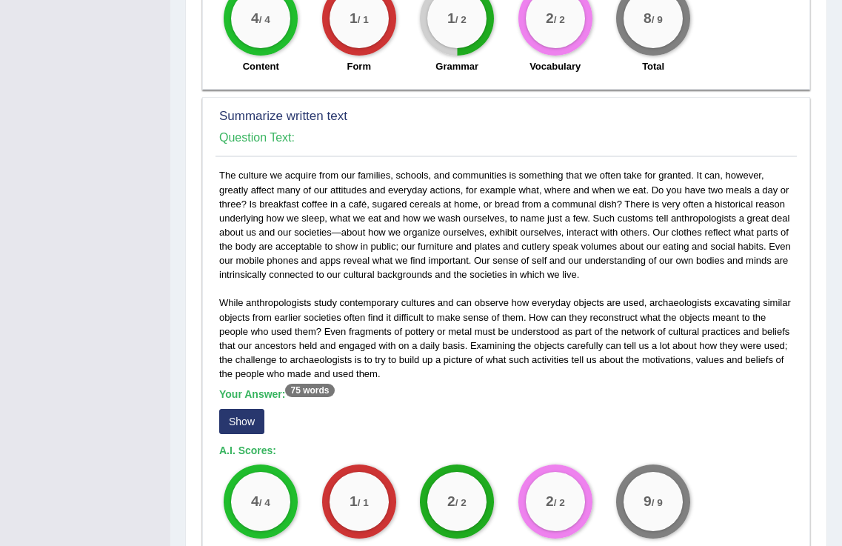
scroll to position [1087, 0]
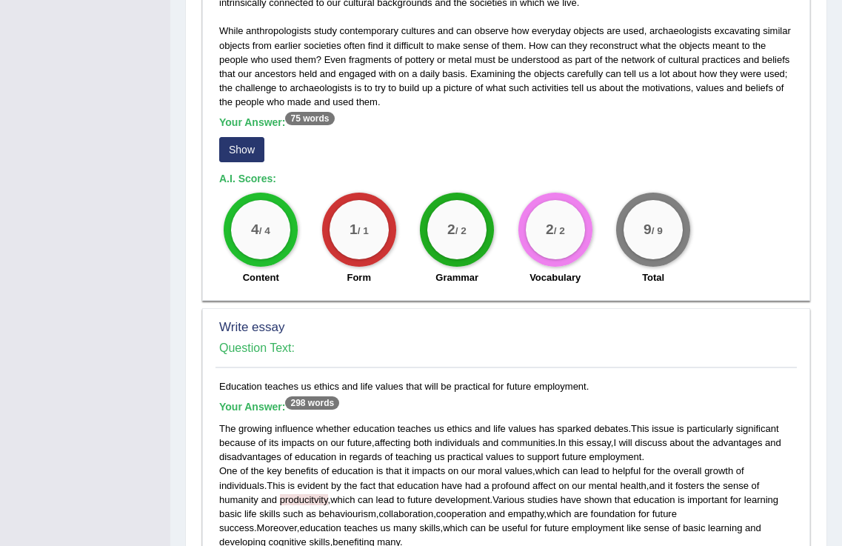
click at [243, 158] on button "Show" at bounding box center [241, 149] width 45 height 25
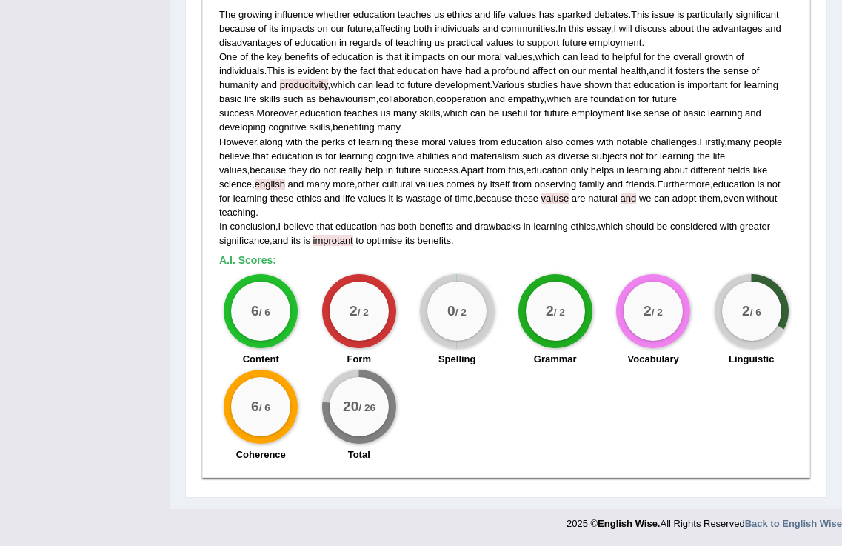
scroll to position [171, 0]
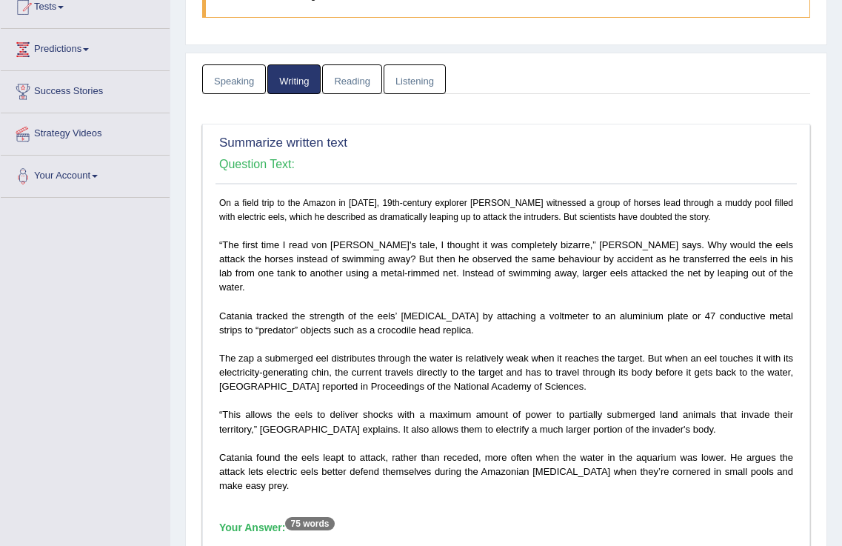
click at [356, 75] on link "Reading" at bounding box center [351, 79] width 59 height 30
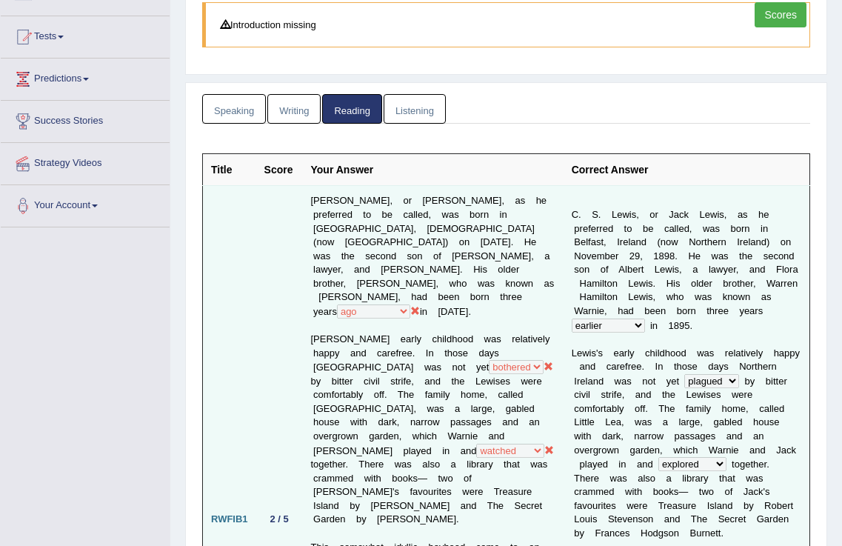
scroll to position [0, 0]
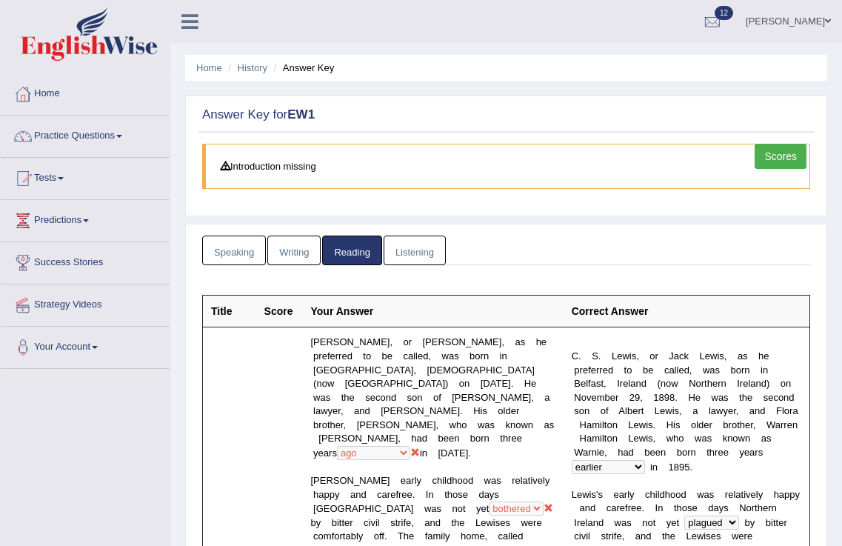
click at [405, 248] on link "Listening" at bounding box center [415, 251] width 62 height 30
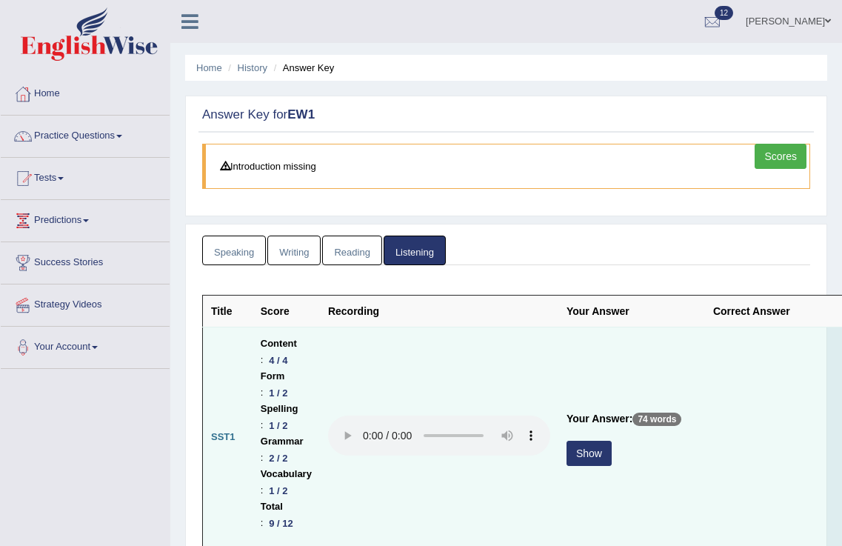
click at [587, 458] on button "Show" at bounding box center [589, 453] width 45 height 25
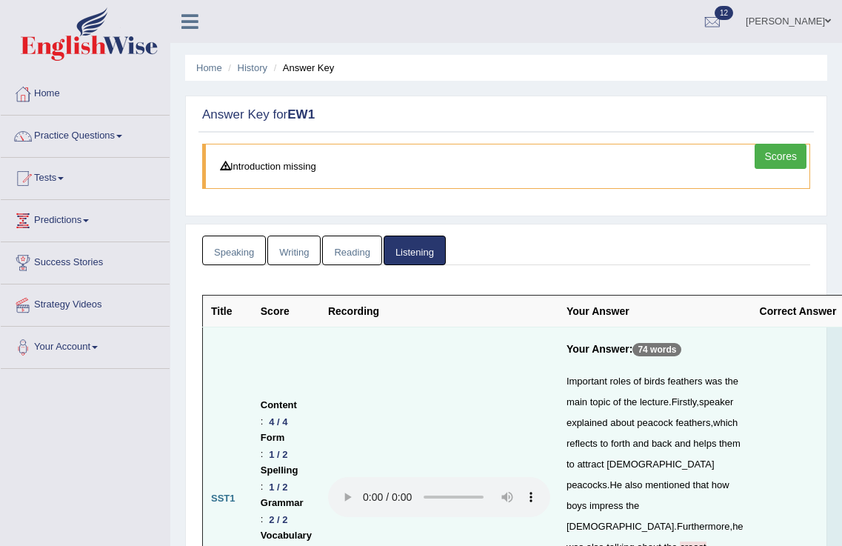
click at [336, 254] on link "Reading" at bounding box center [351, 251] width 59 height 30
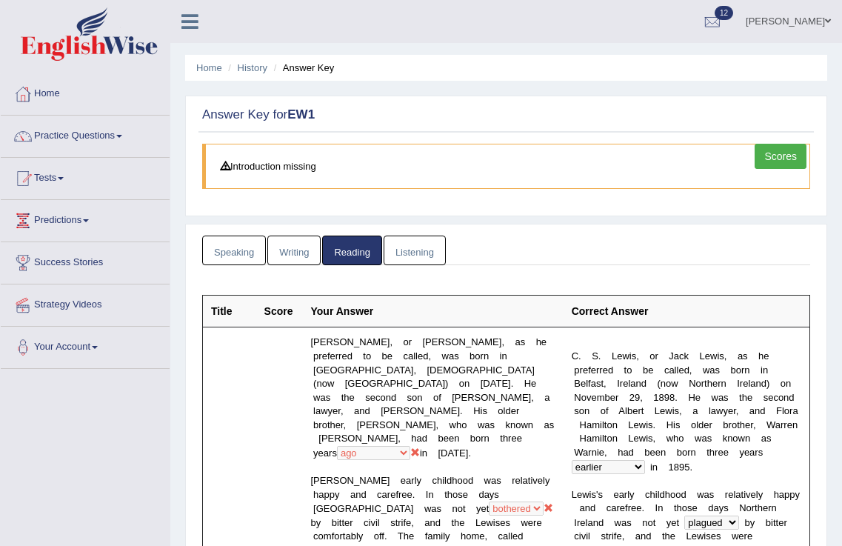
click at [393, 256] on link "Listening" at bounding box center [415, 251] width 62 height 30
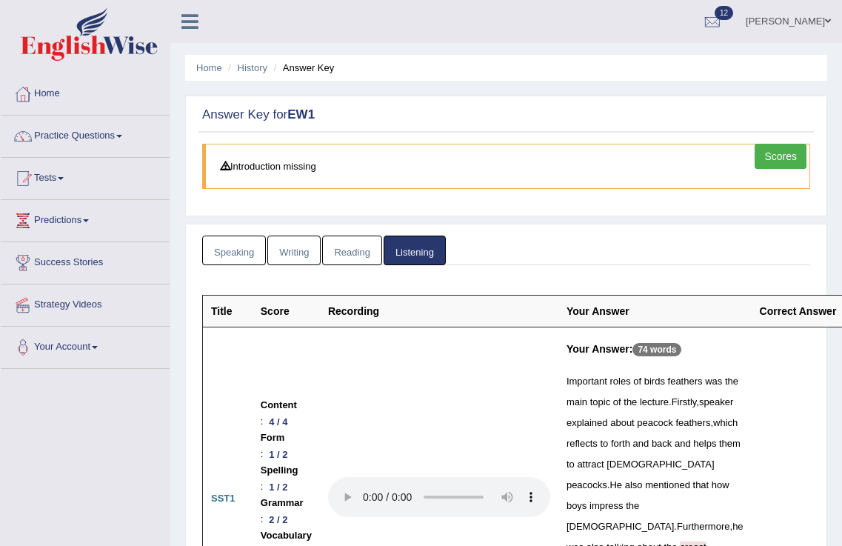
click at [332, 251] on link "Reading" at bounding box center [351, 251] width 59 height 30
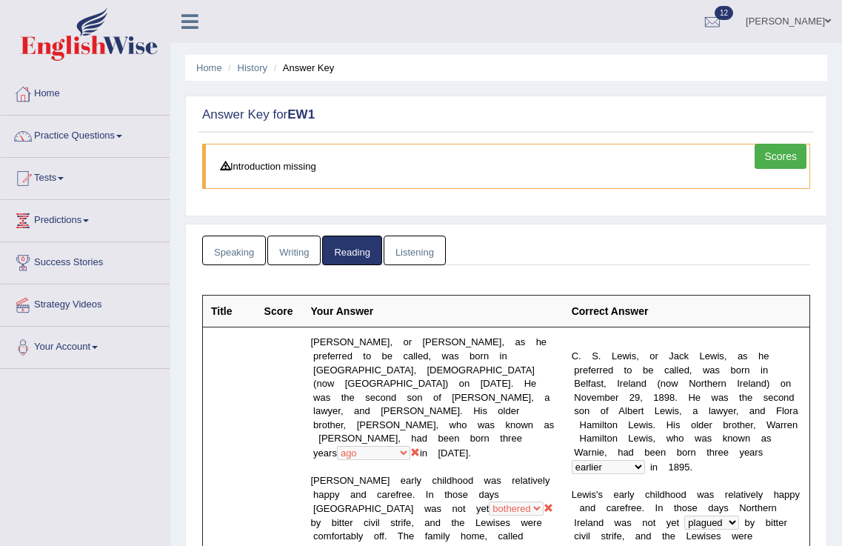
click at [407, 253] on link "Listening" at bounding box center [415, 251] width 62 height 30
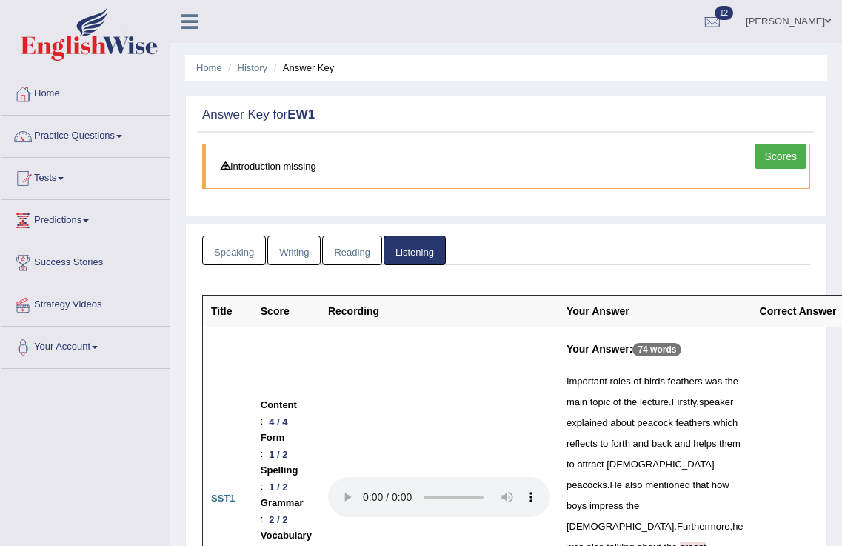
click at [785, 148] on link "Scores" at bounding box center [781, 156] width 52 height 25
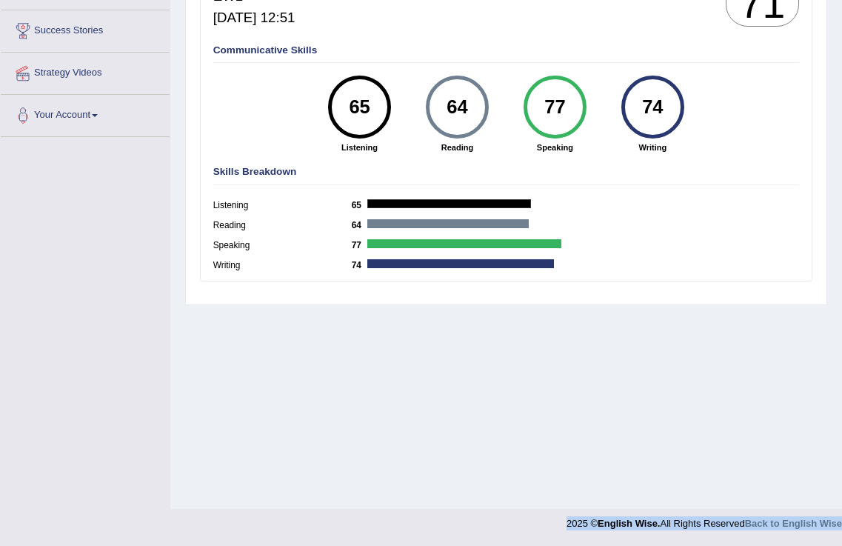
drag, startPoint x: 315, startPoint y: 452, endPoint x: 603, endPoint y: 448, distance: 288.2
click at [608, 314] on body "Toggle navigation Home Practice Questions Speaking Practice Read Aloud Repeat S…" at bounding box center [421, 41] width 842 height 546
